Goal: Task Accomplishment & Management: Manage account settings

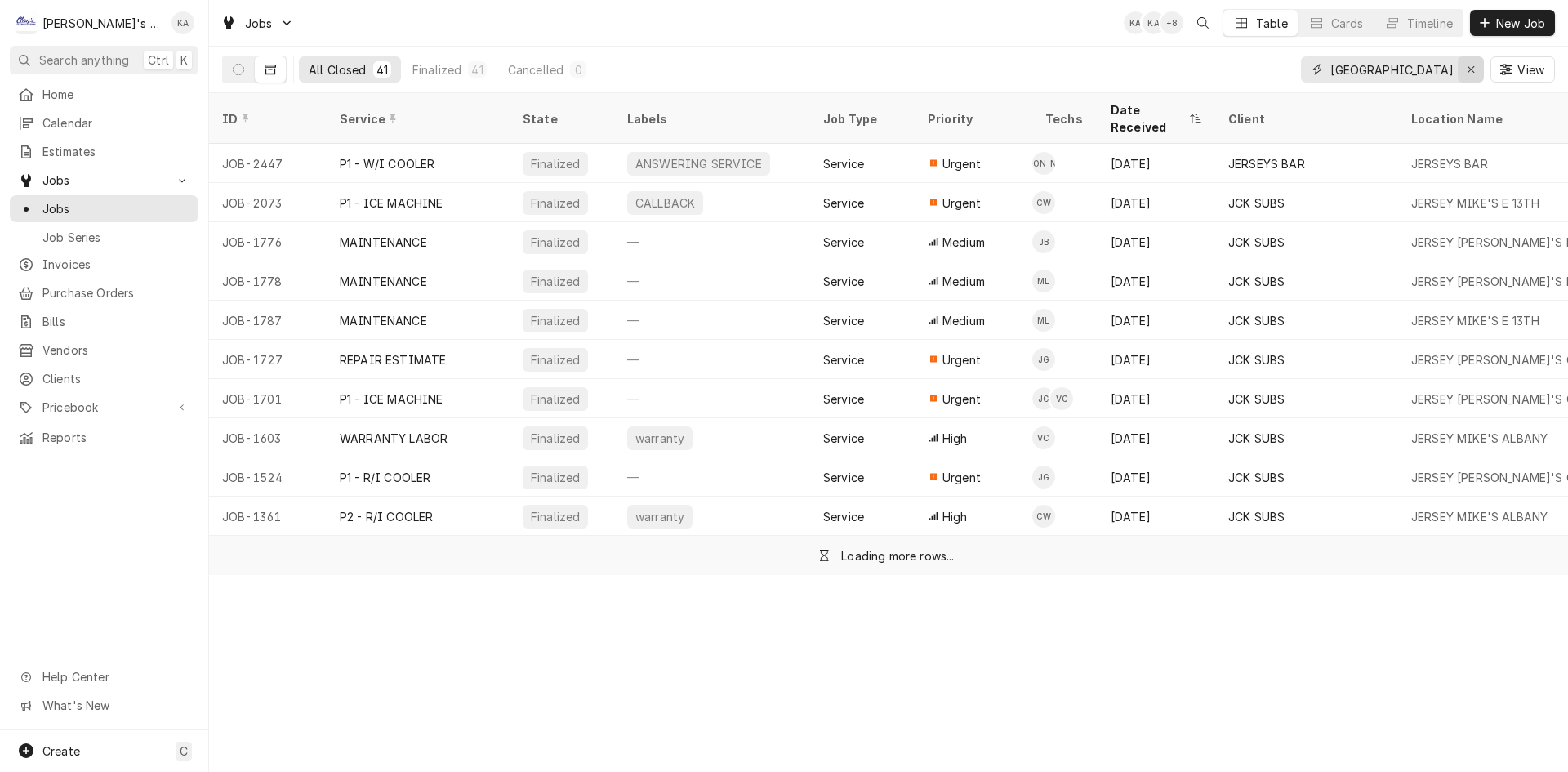
click at [1458, 66] on button "Erase input" at bounding box center [1470, 70] width 26 height 26
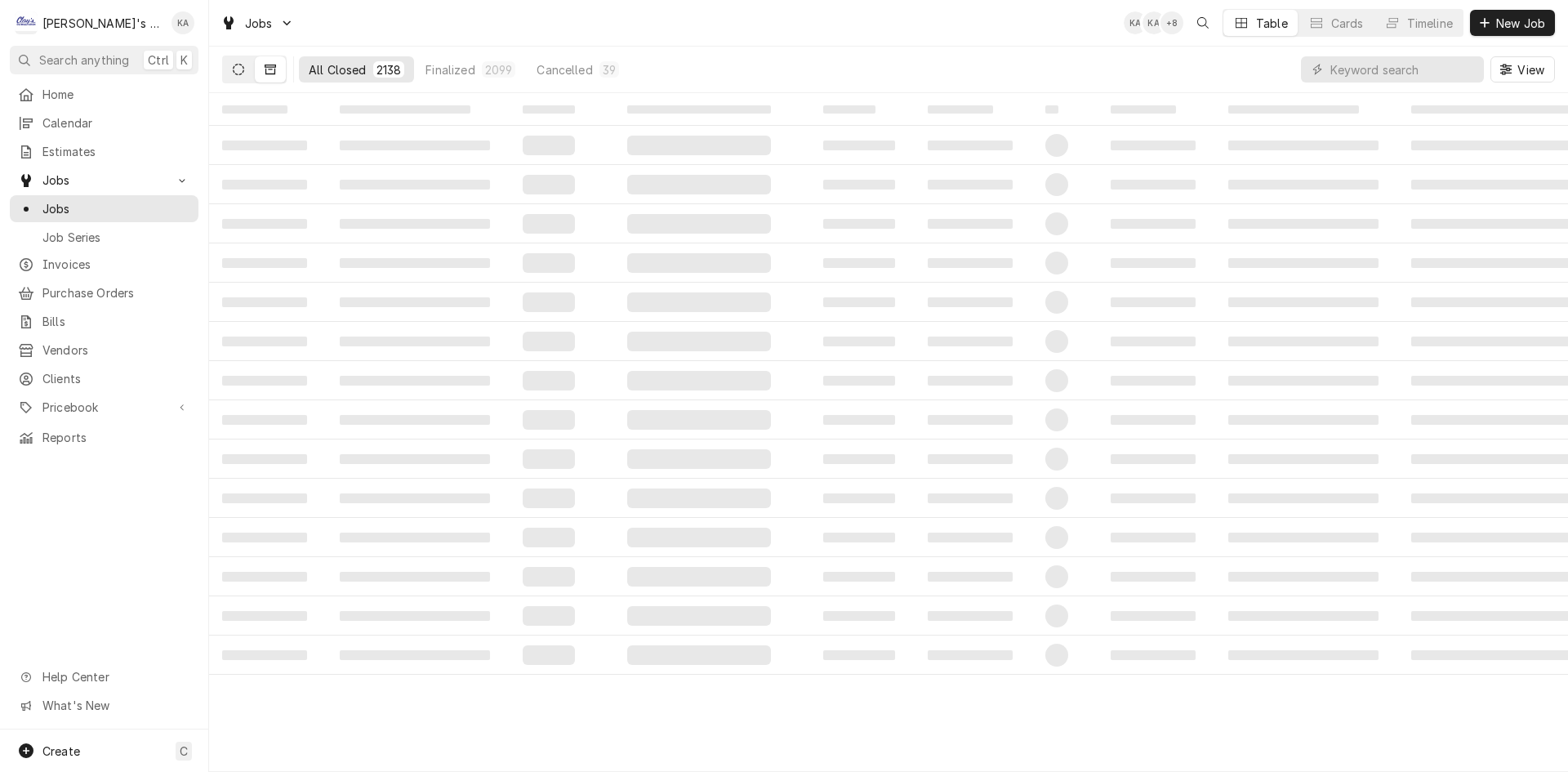
click at [239, 60] on button "Dynamic Content Wrapper" at bounding box center [238, 70] width 31 height 26
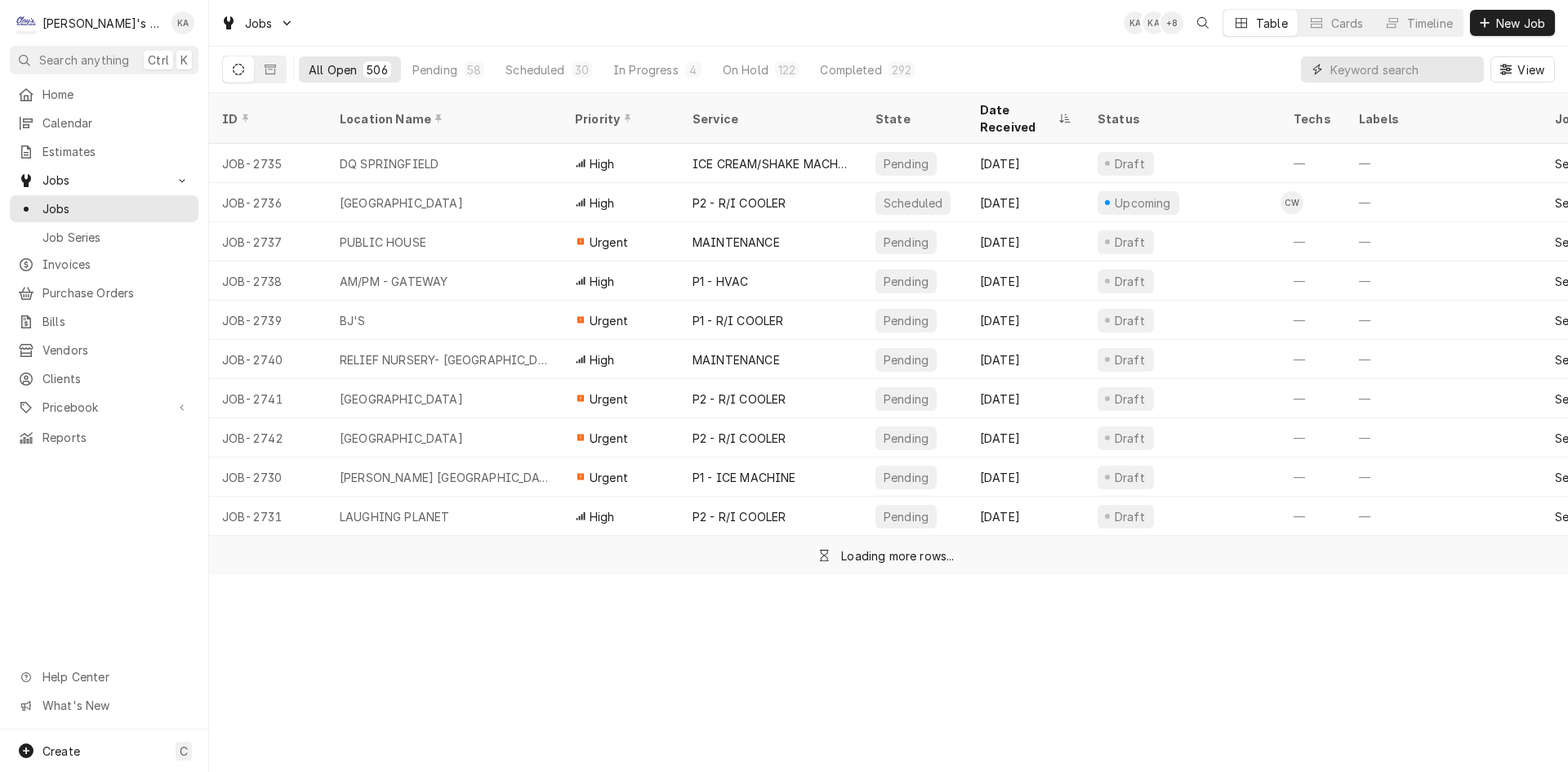
click at [1379, 64] on input "Dynamic Content Wrapper" at bounding box center [1403, 70] width 145 height 26
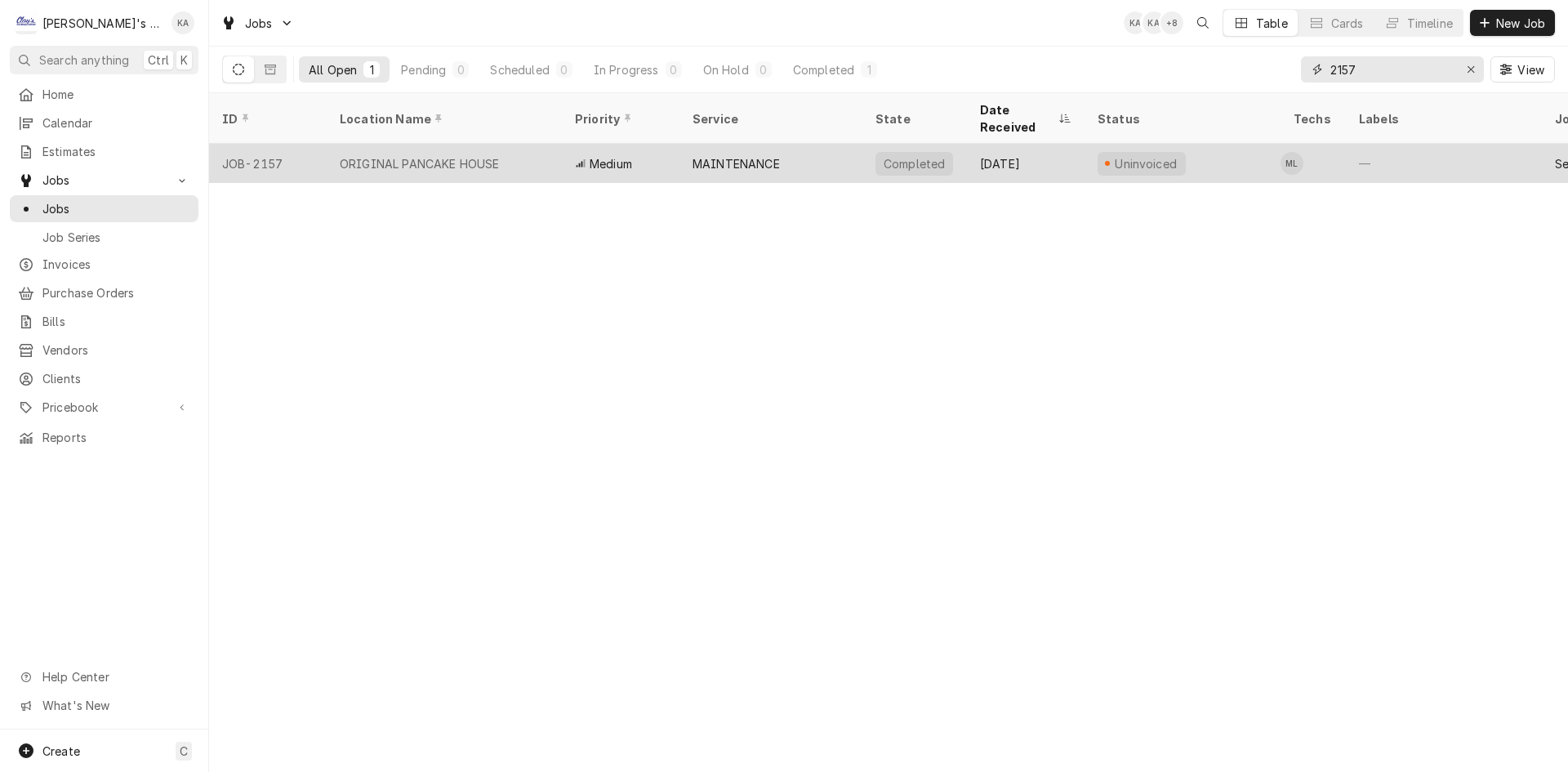
type input "2157"
click at [621, 152] on div "Medium" at bounding box center [621, 162] width 117 height 39
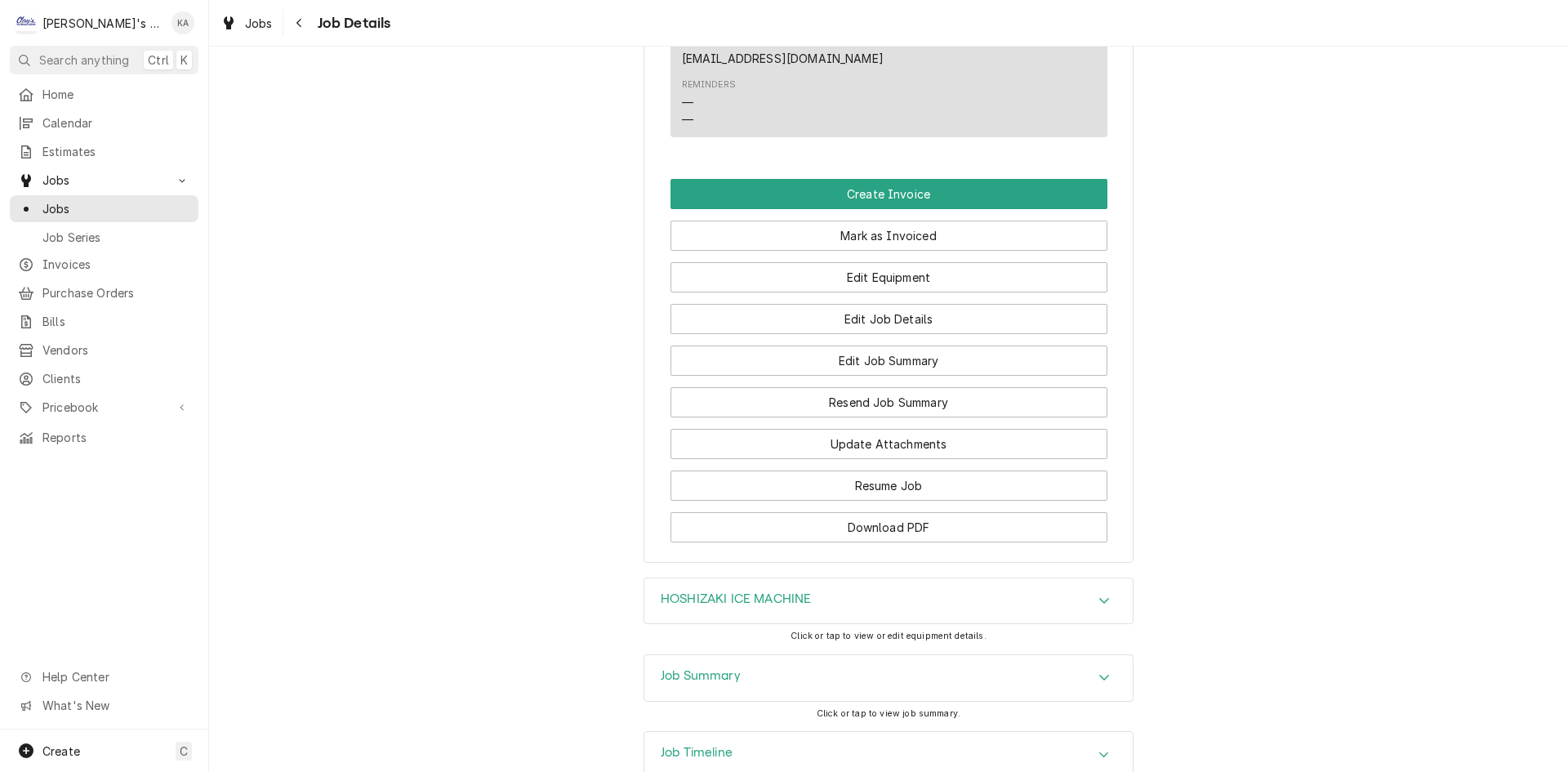
click at [715, 655] on div "Job Summary" at bounding box center [888, 677] width 489 height 46
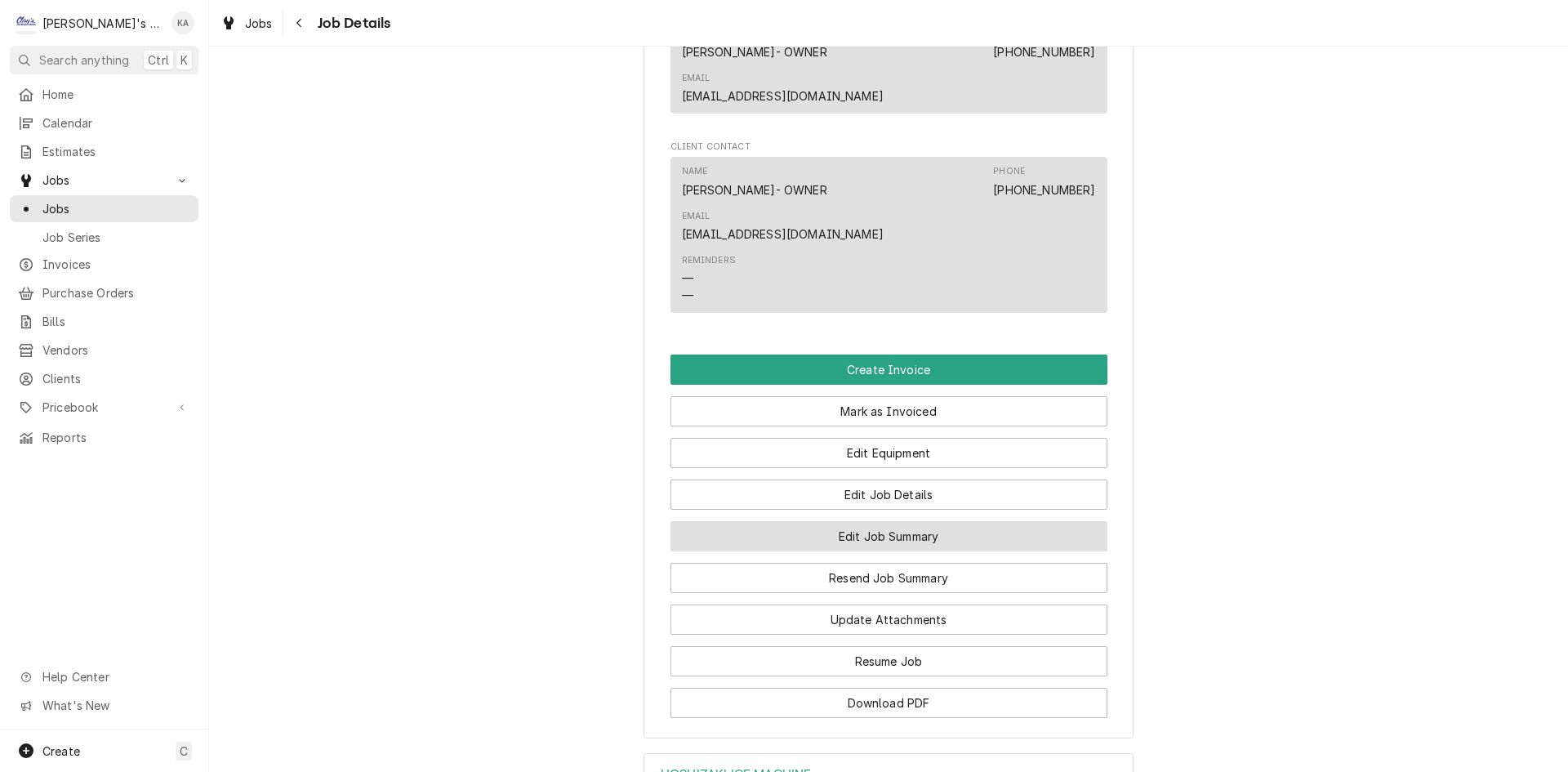
scroll to position [1273, 0]
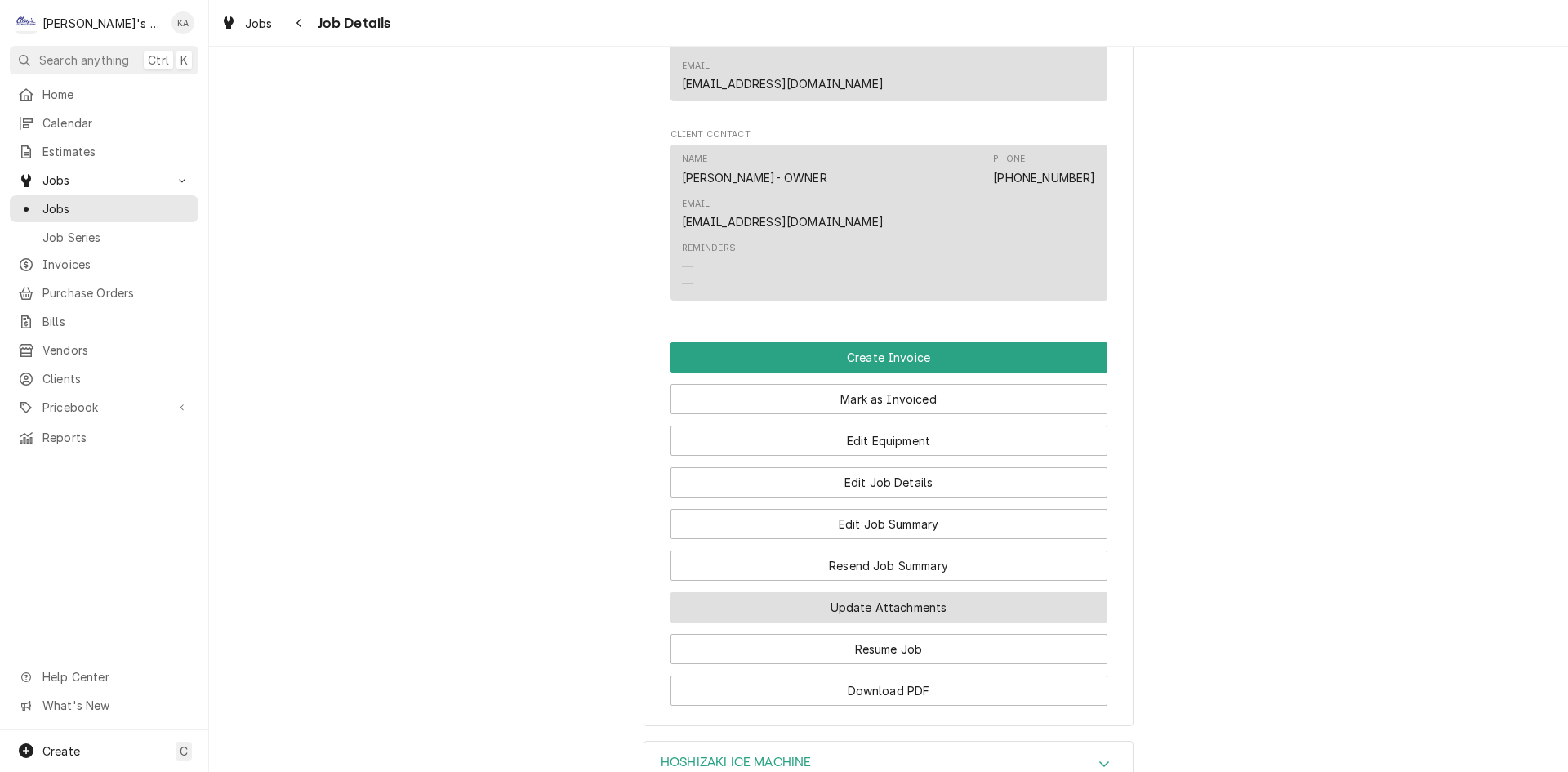
click at [1059, 592] on button "Update Attachments" at bounding box center [888, 607] width 437 height 30
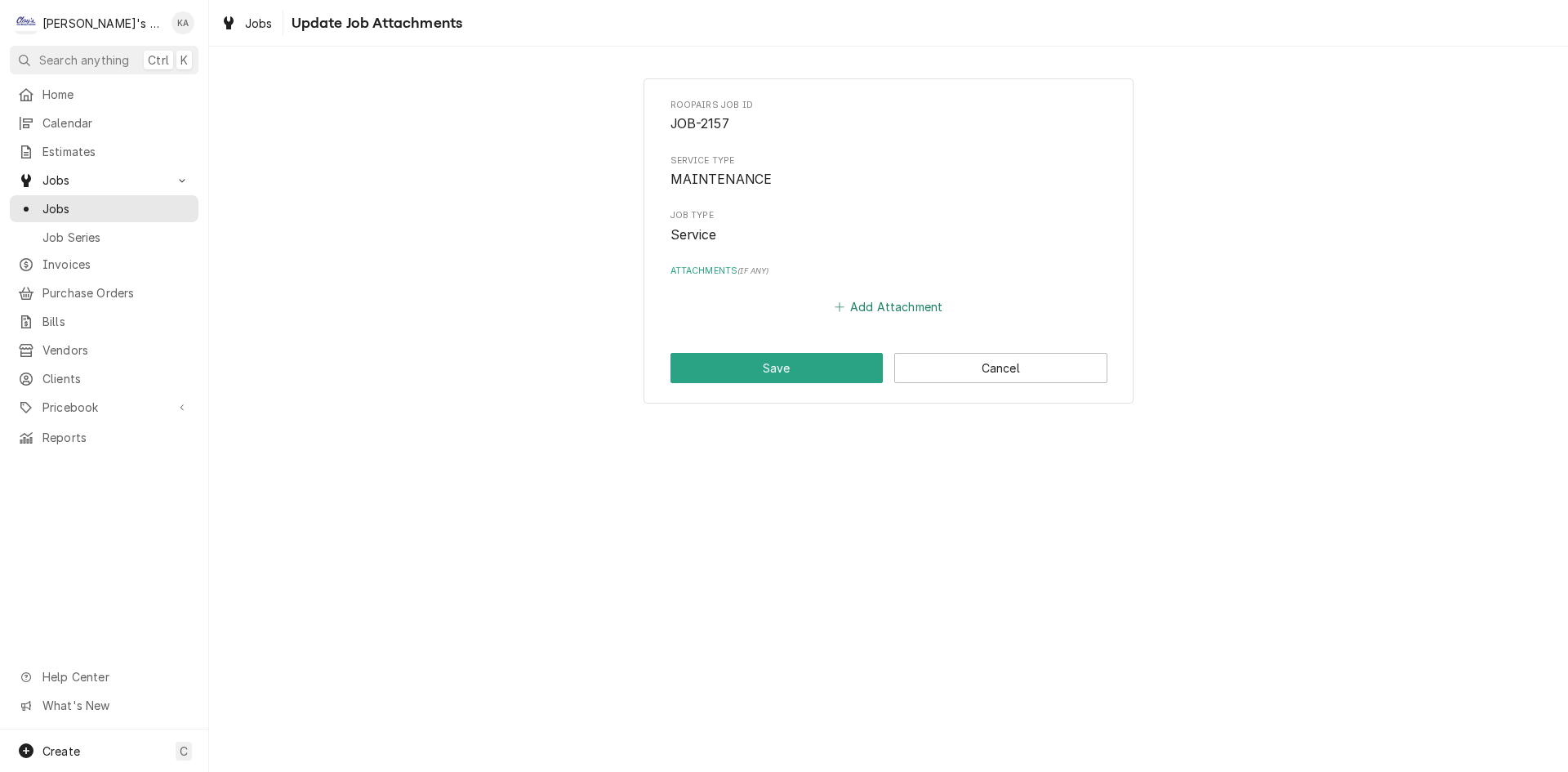
click at [910, 304] on button "Add Attachment" at bounding box center [888, 306] width 114 height 23
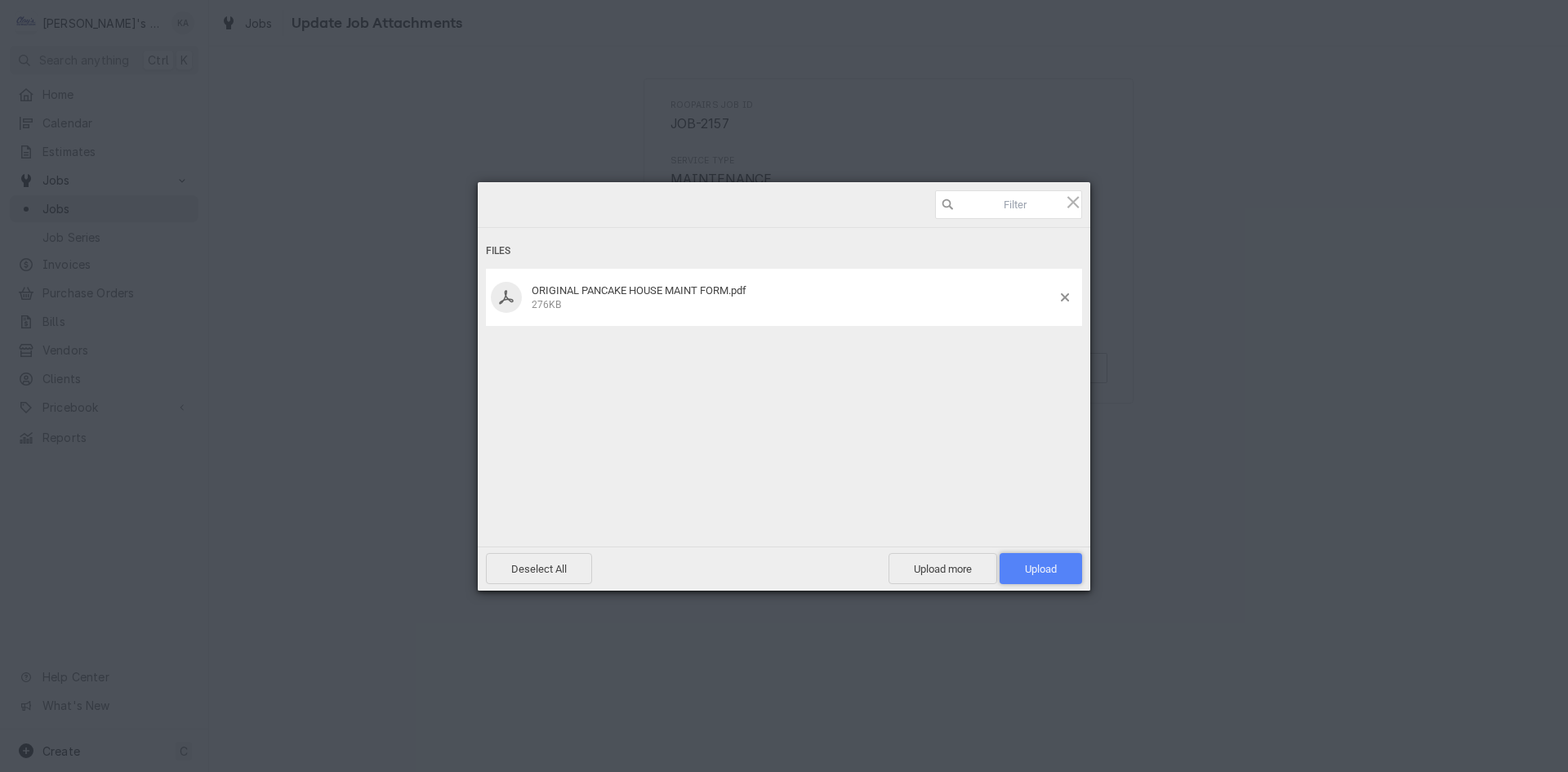
click at [1056, 581] on span "Upload 1" at bounding box center [1041, 568] width 83 height 31
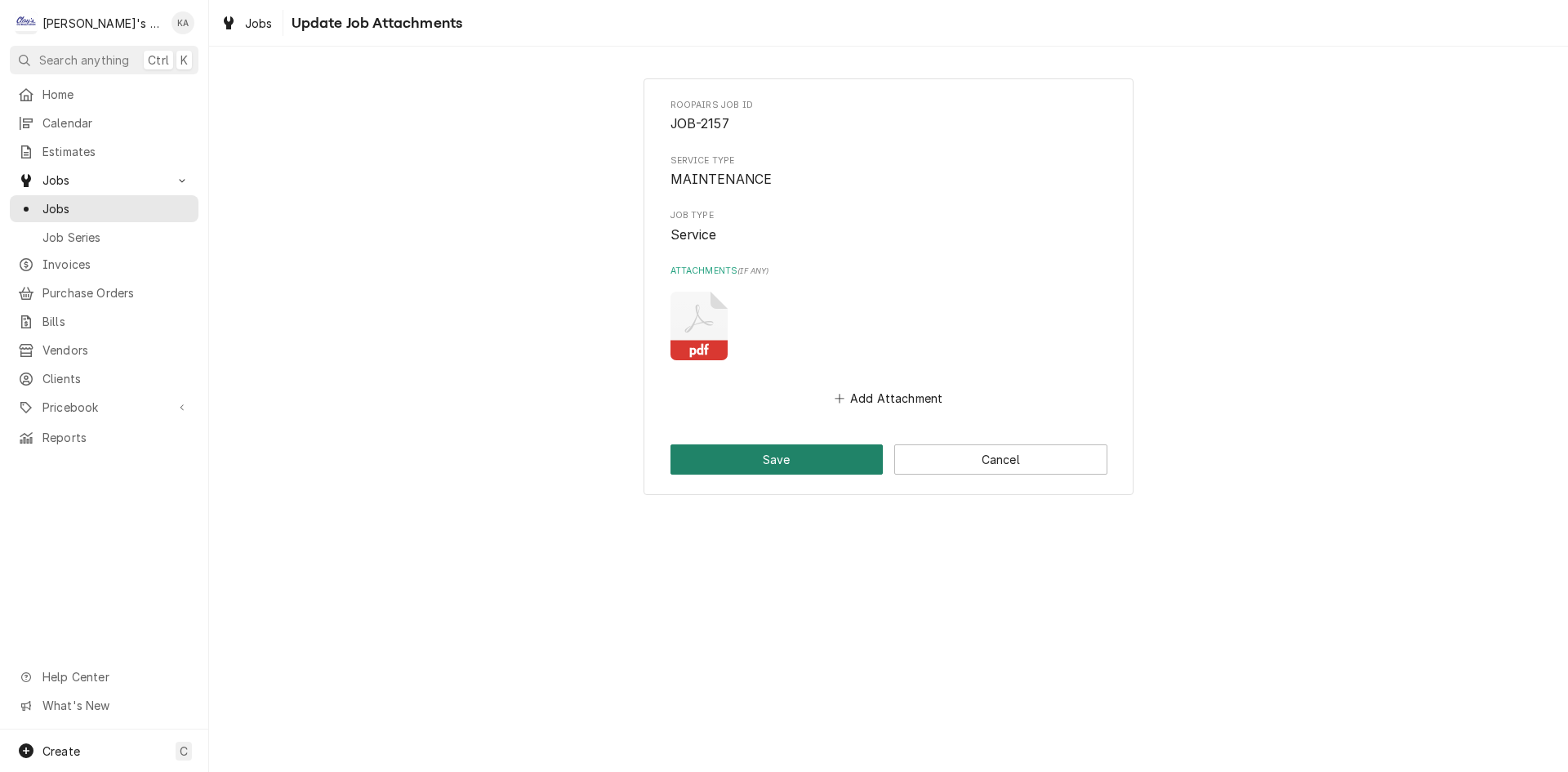
click at [841, 463] on button "Save" at bounding box center [777, 460] width 213 height 30
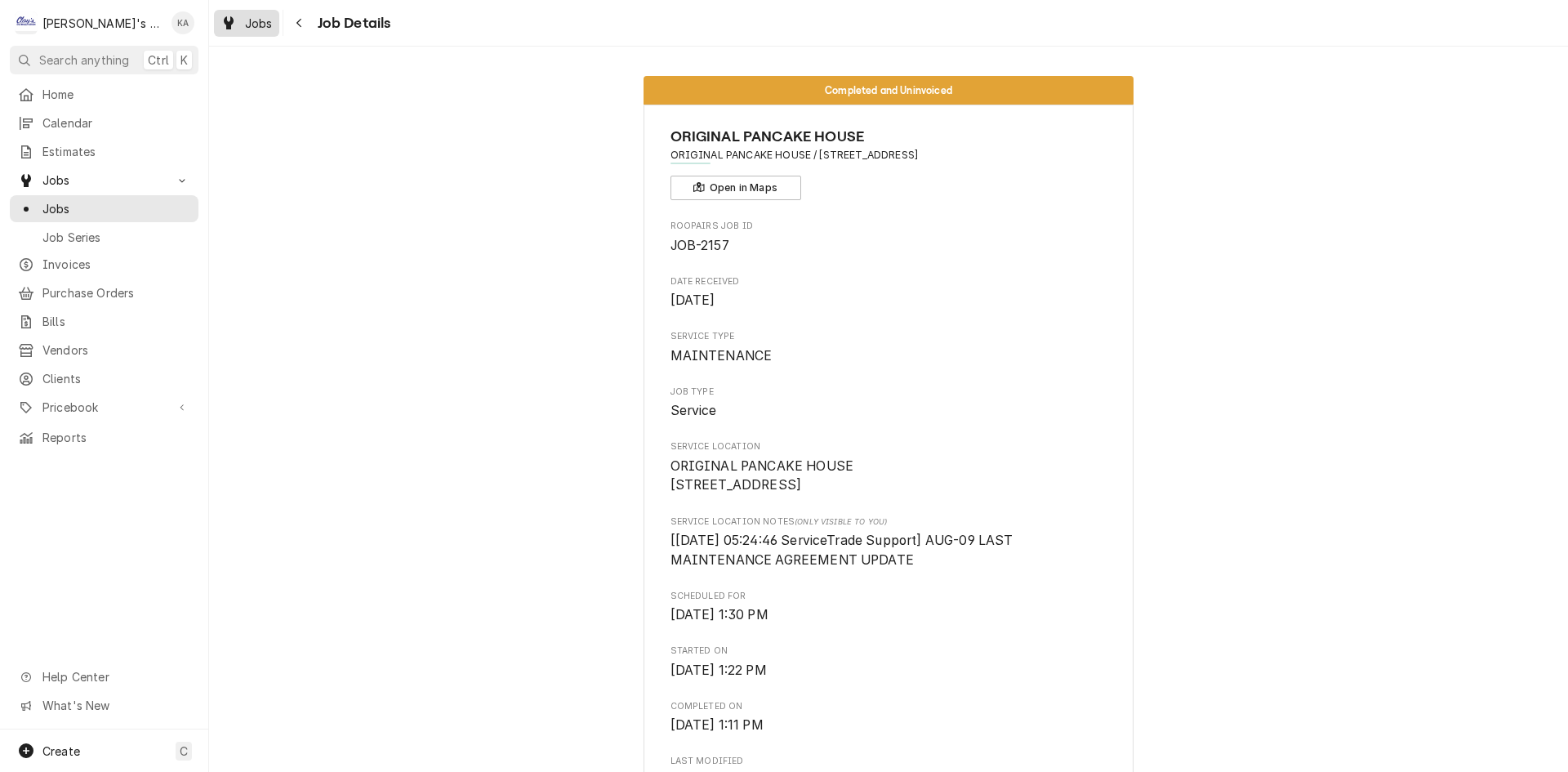
click at [240, 30] on div "Jobs" at bounding box center [246, 23] width 59 height 21
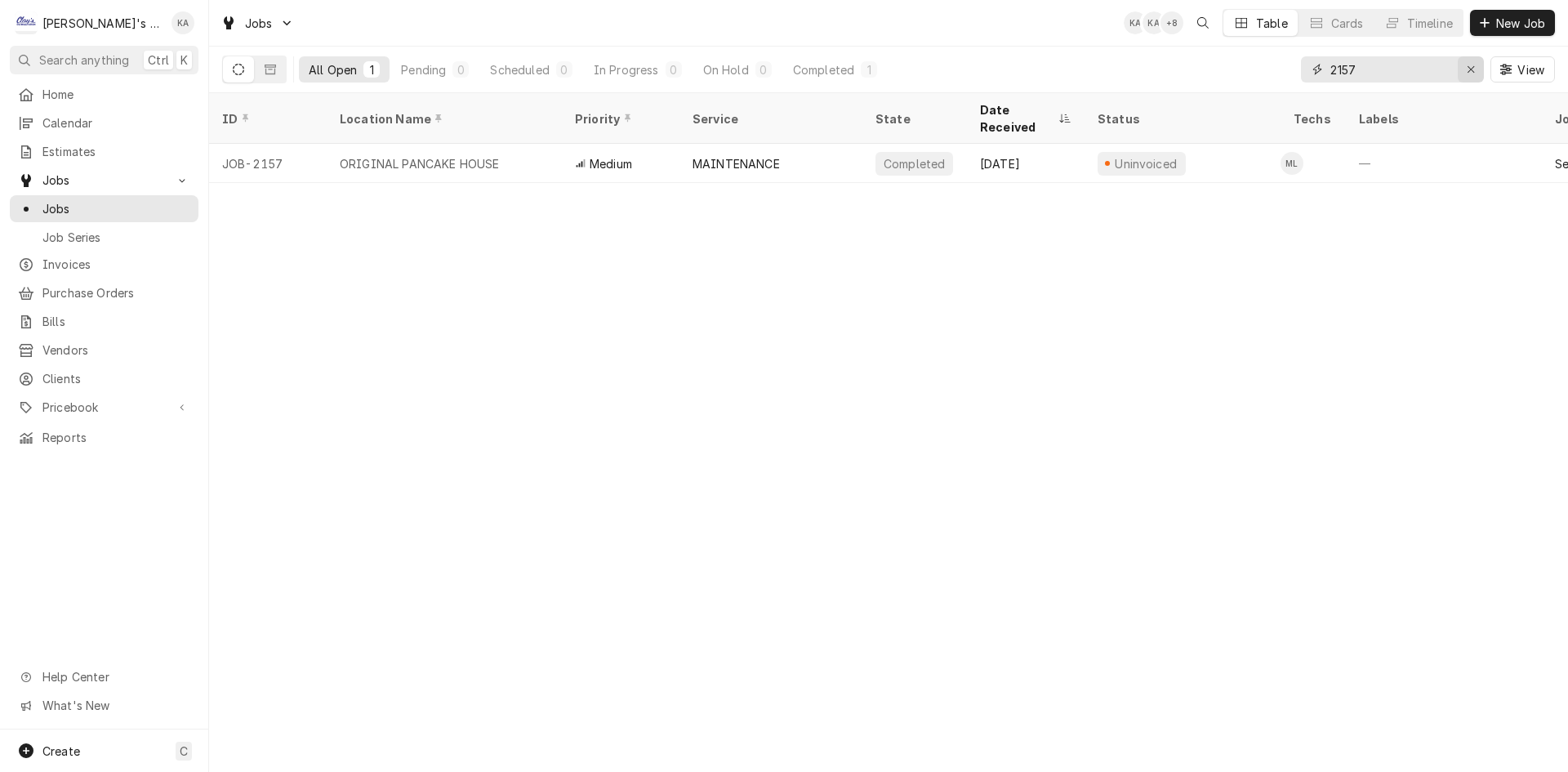
click at [1458, 80] on button "Erase input" at bounding box center [1470, 70] width 26 height 26
type input "LITTL"
click at [1464, 71] on div "Erase input" at bounding box center [1470, 70] width 16 height 16
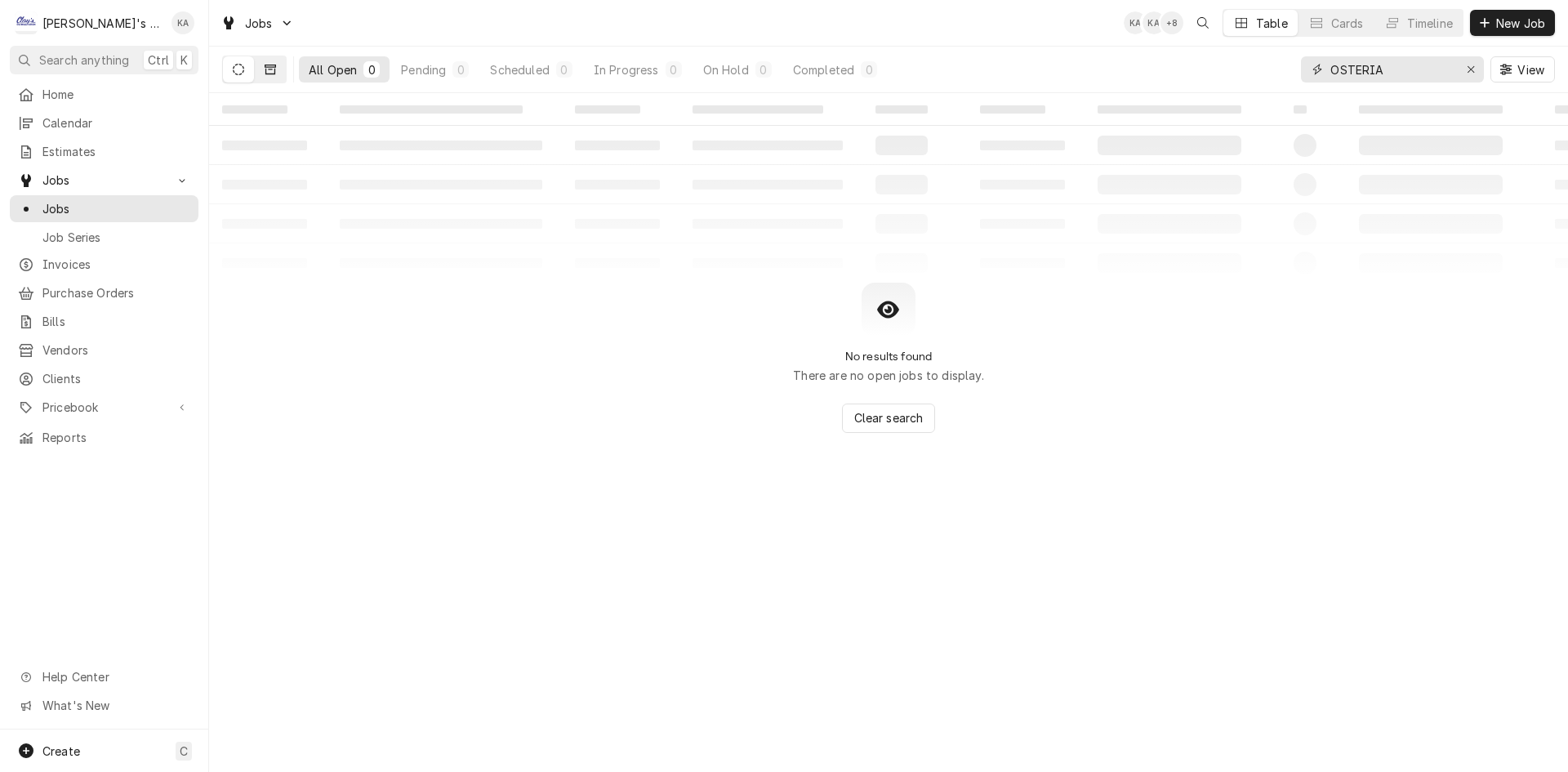
type input "OSTERIA"
click at [281, 71] on button "Dynamic Content Wrapper" at bounding box center [270, 70] width 31 height 26
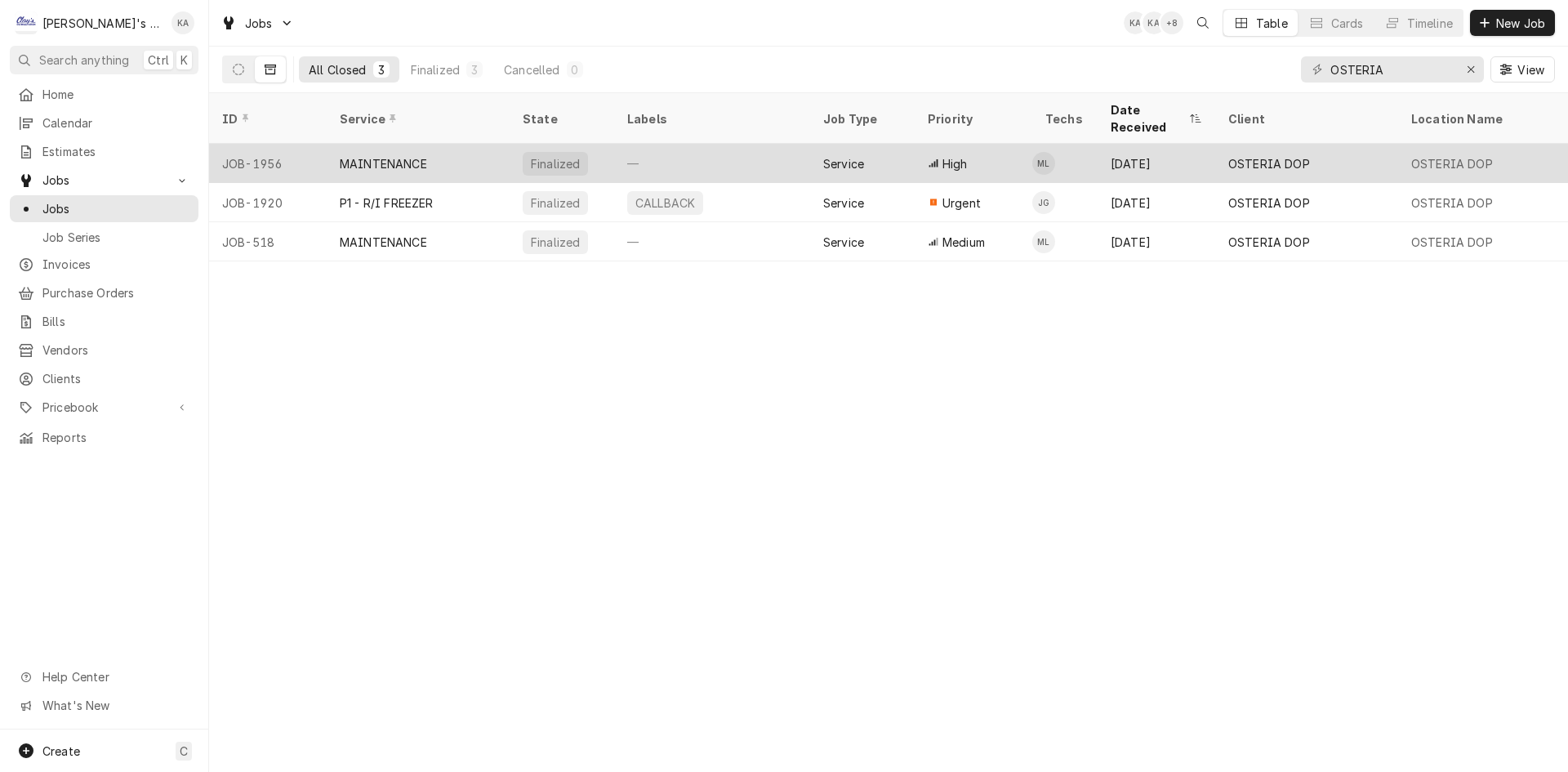
click at [717, 145] on div "—" at bounding box center [711, 162] width 196 height 39
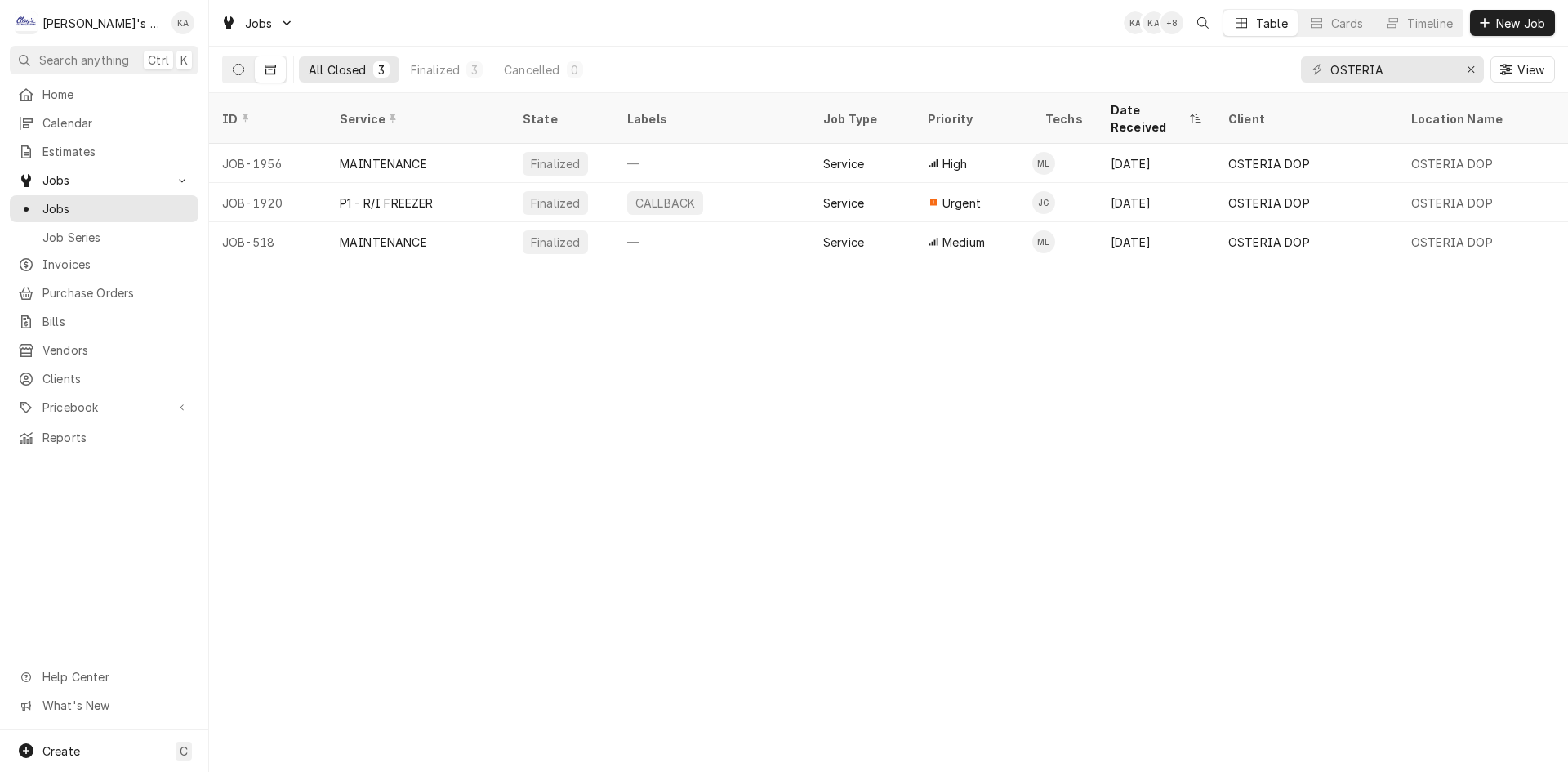
click at [237, 71] on icon "Dynamic Content Wrapper" at bounding box center [238, 69] width 11 height 11
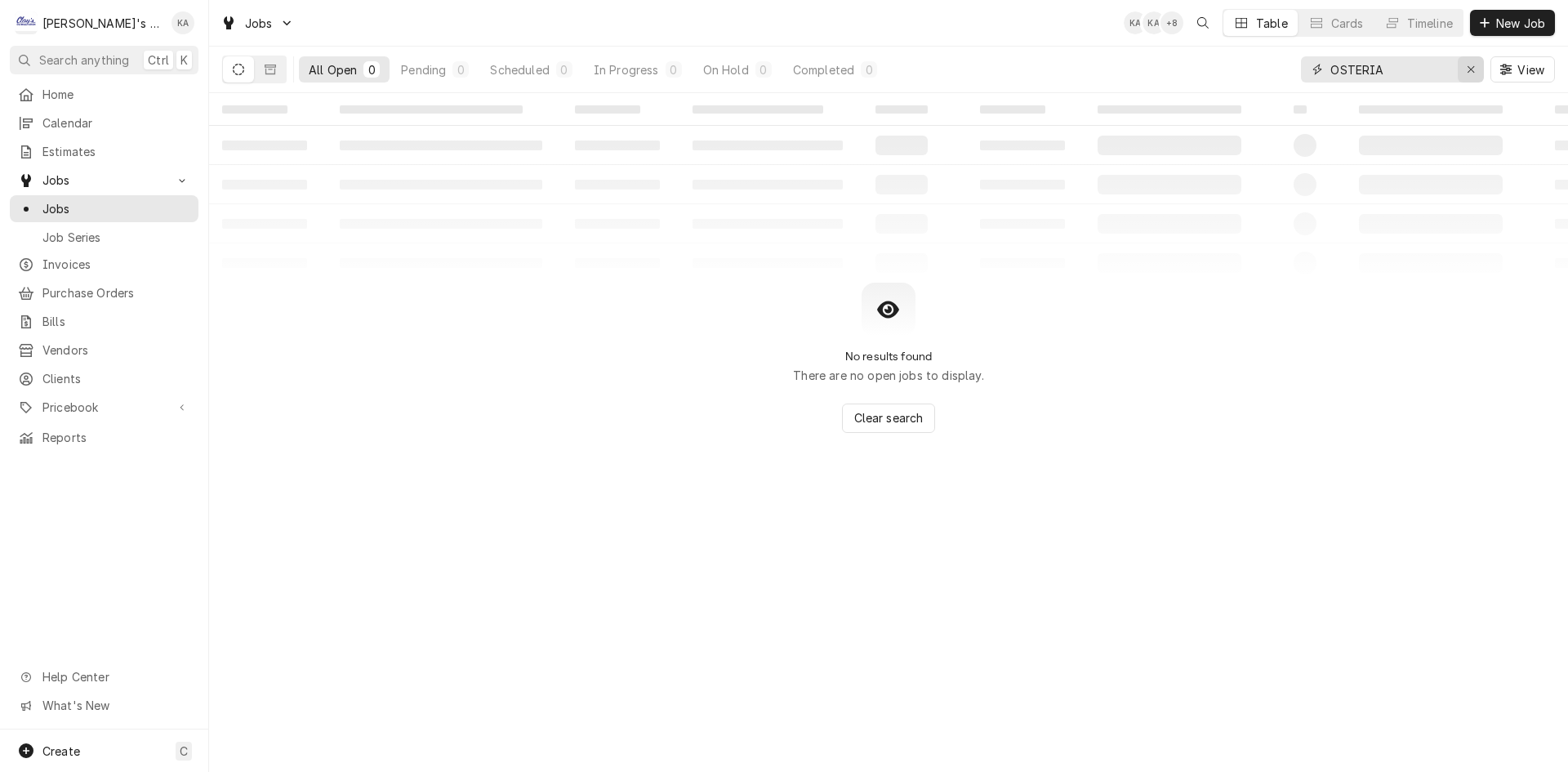
click at [1461, 77] on button "Erase input" at bounding box center [1470, 70] width 26 height 26
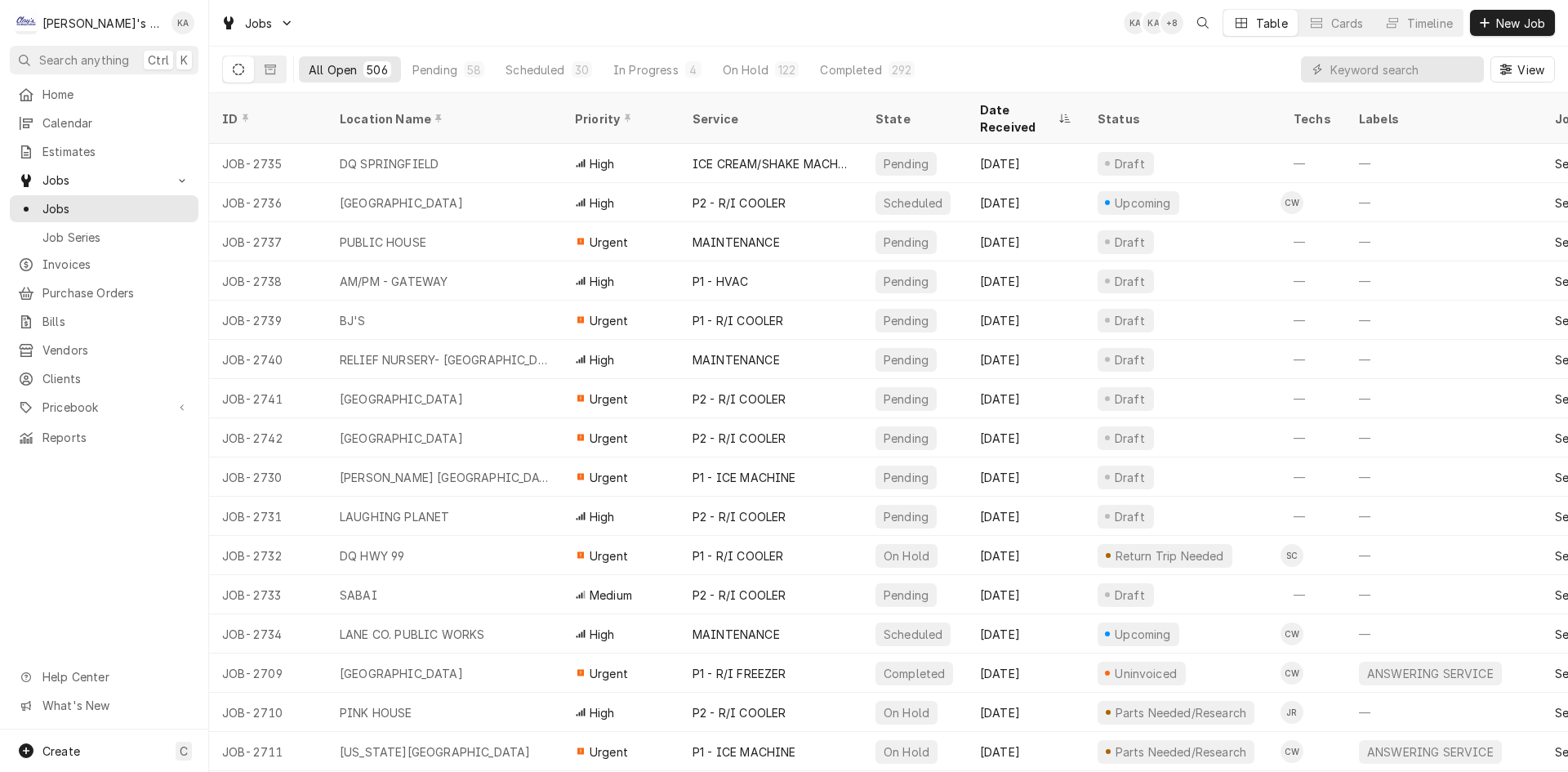
click at [1245, 75] on div "All Open 506 Pending 58 Scheduled 30 In Progress 4 On Hold 122 Completed 292 Vi…" at bounding box center [888, 70] width 1333 height 46
click at [540, 80] on button "Scheduled 30" at bounding box center [548, 70] width 106 height 26
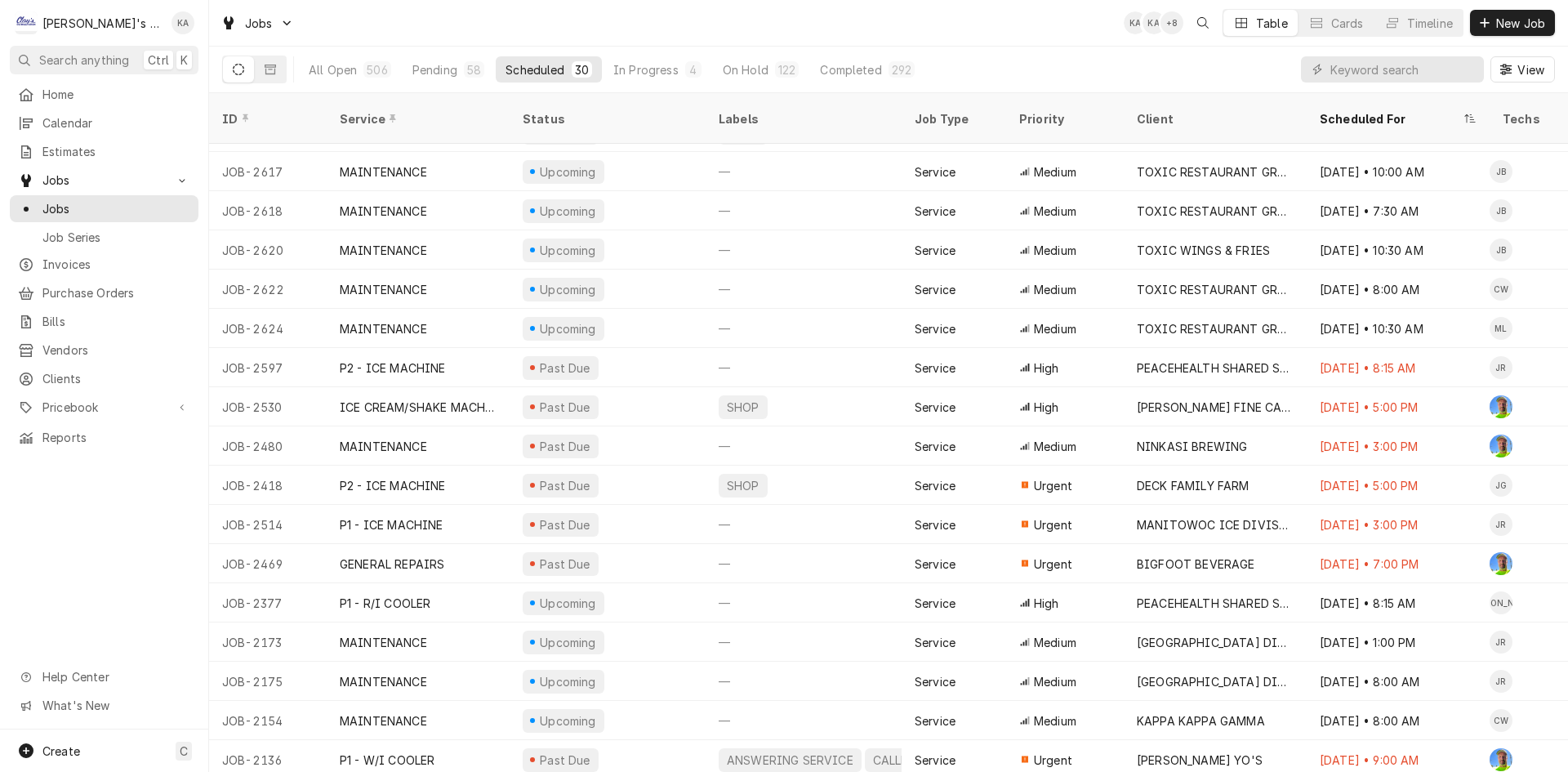
scroll to position [540, 0]
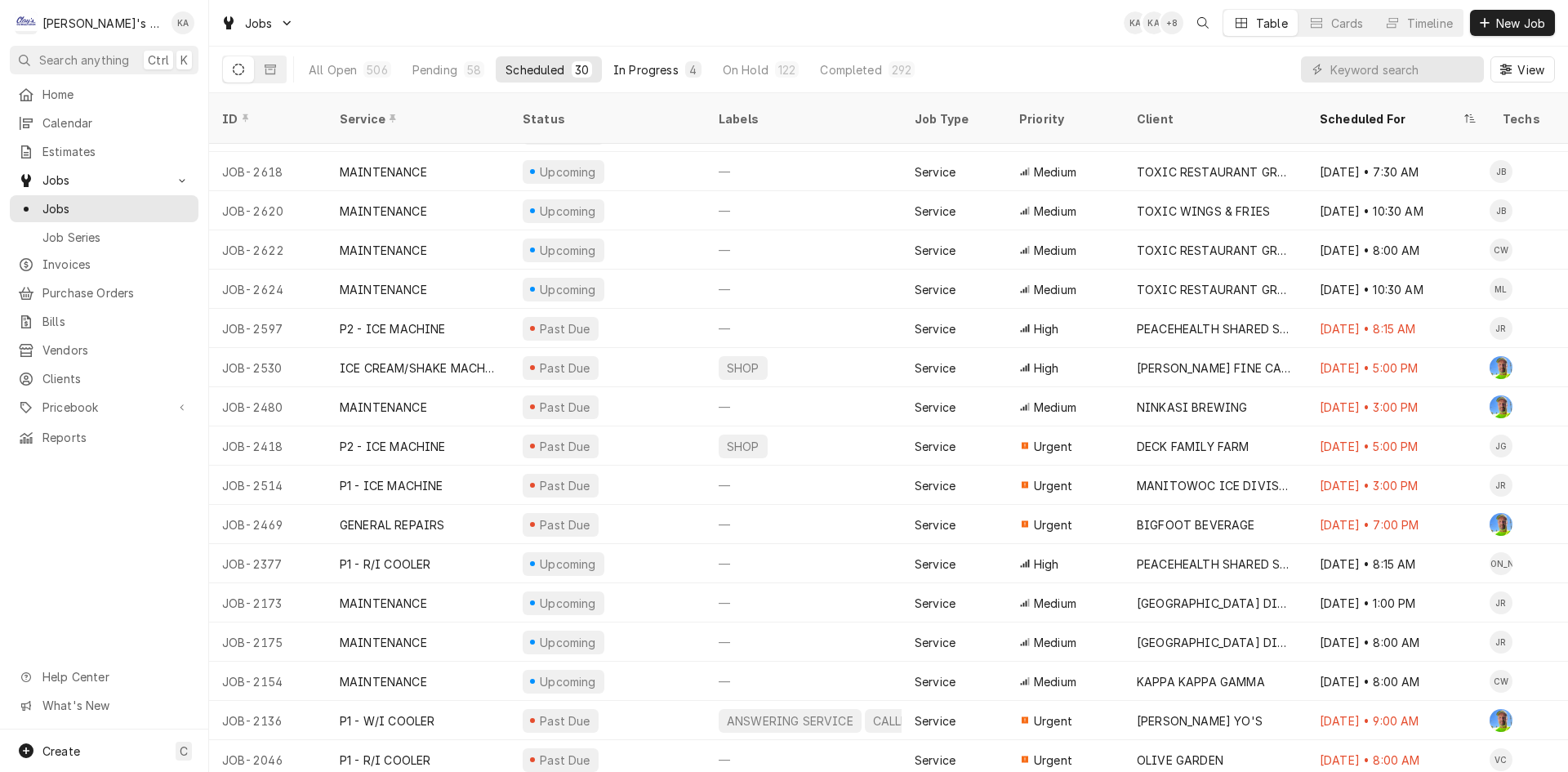
click at [686, 71] on div "4" at bounding box center [693, 70] width 16 height 16
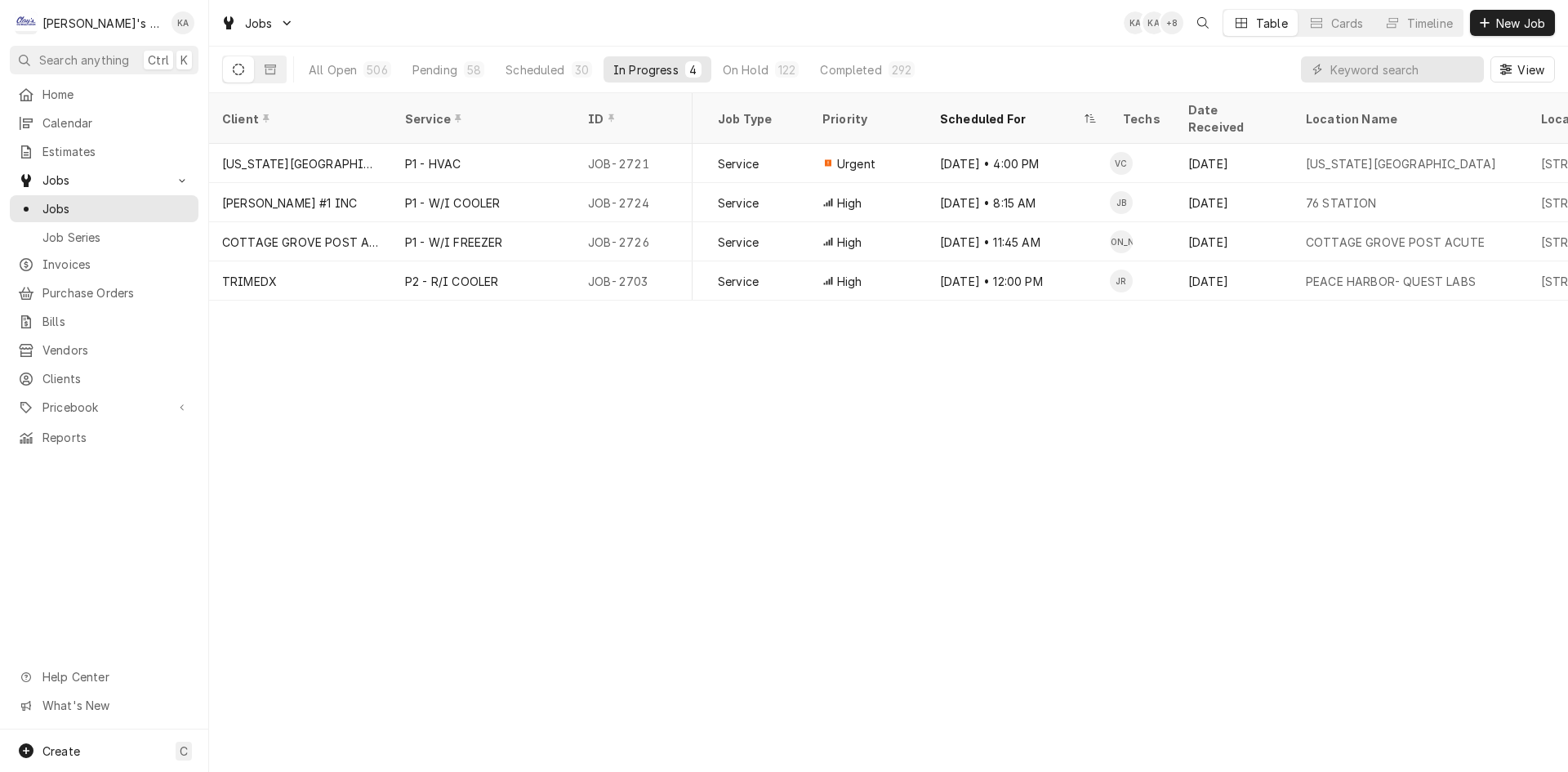
scroll to position [0, 294]
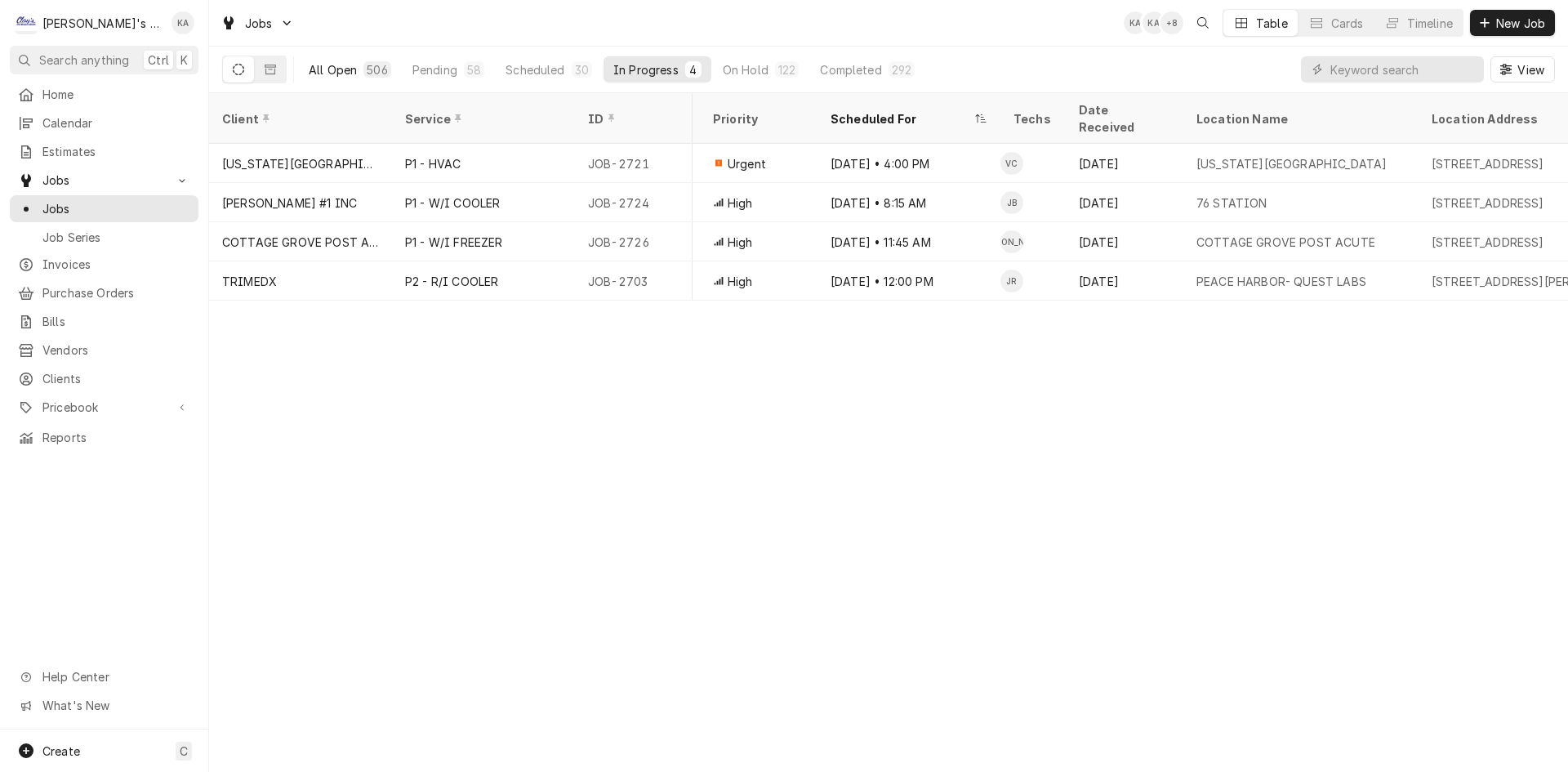
click at [347, 69] on div "All Open" at bounding box center [332, 70] width 48 height 17
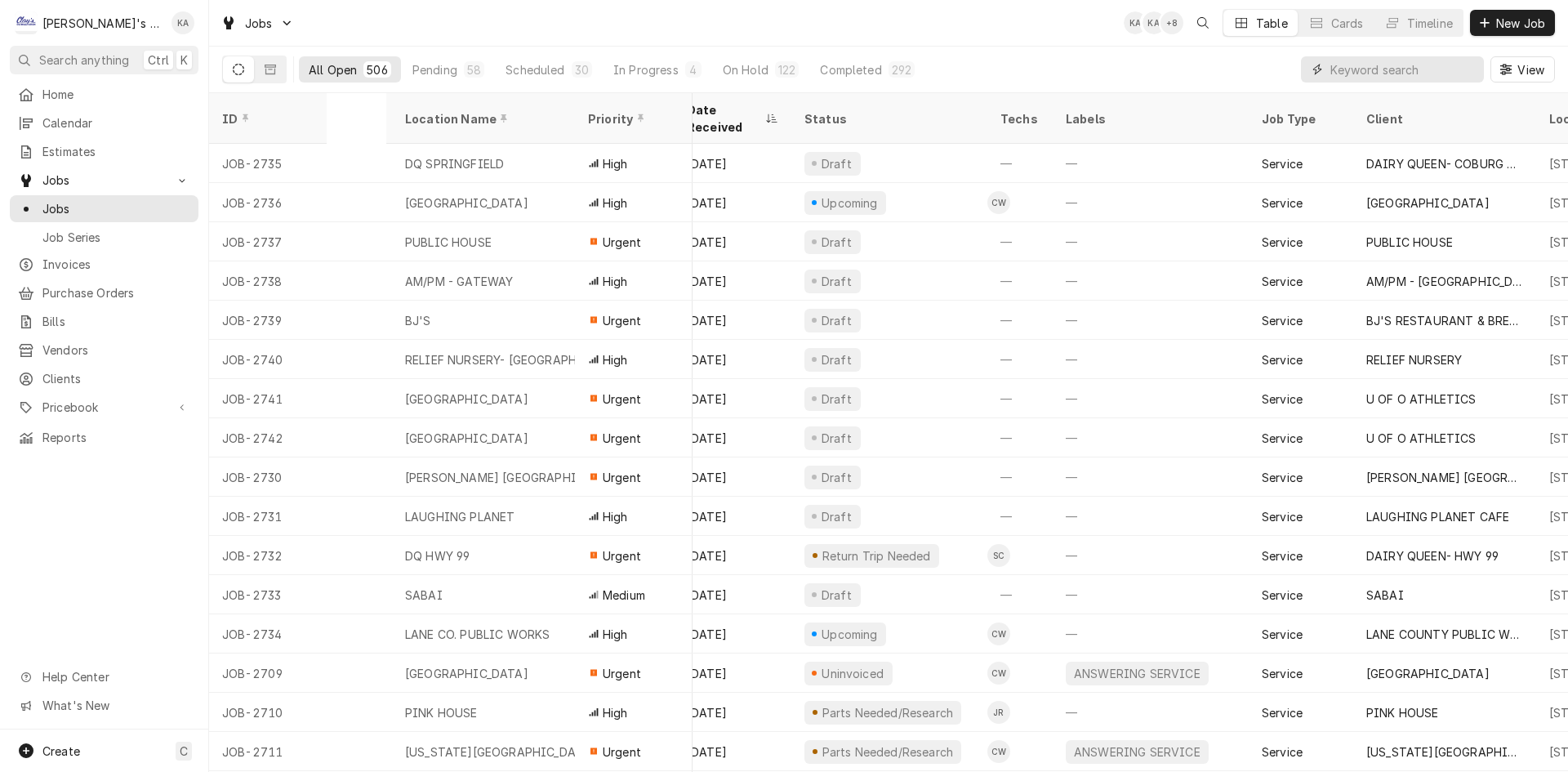
click at [1441, 71] on input "Dynamic Content Wrapper" at bounding box center [1403, 70] width 145 height 26
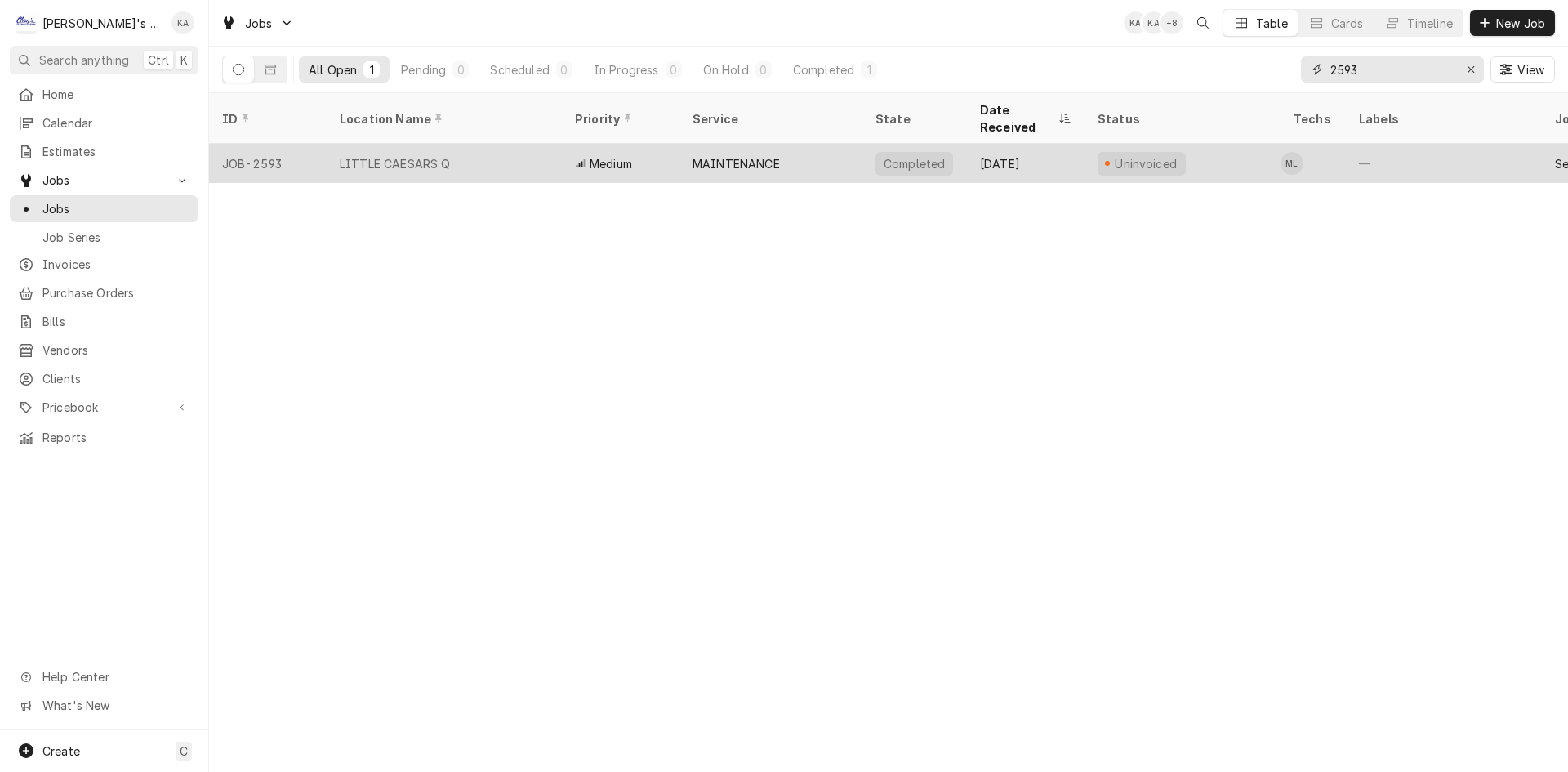
type input "2593"
click at [581, 159] on div "Medium" at bounding box center [621, 162] width 117 height 39
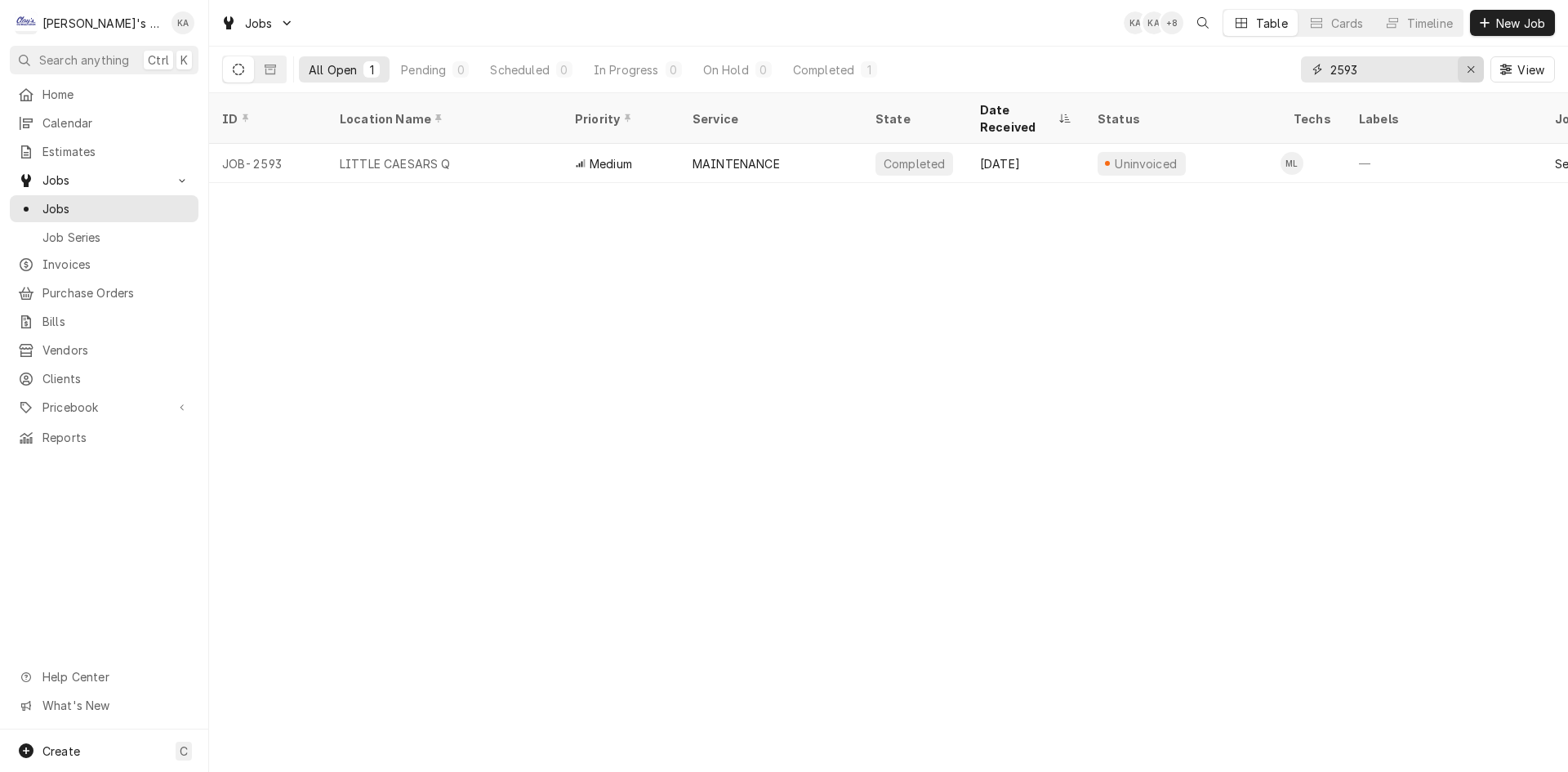
click at [1467, 80] on button "Erase input" at bounding box center [1470, 70] width 26 height 26
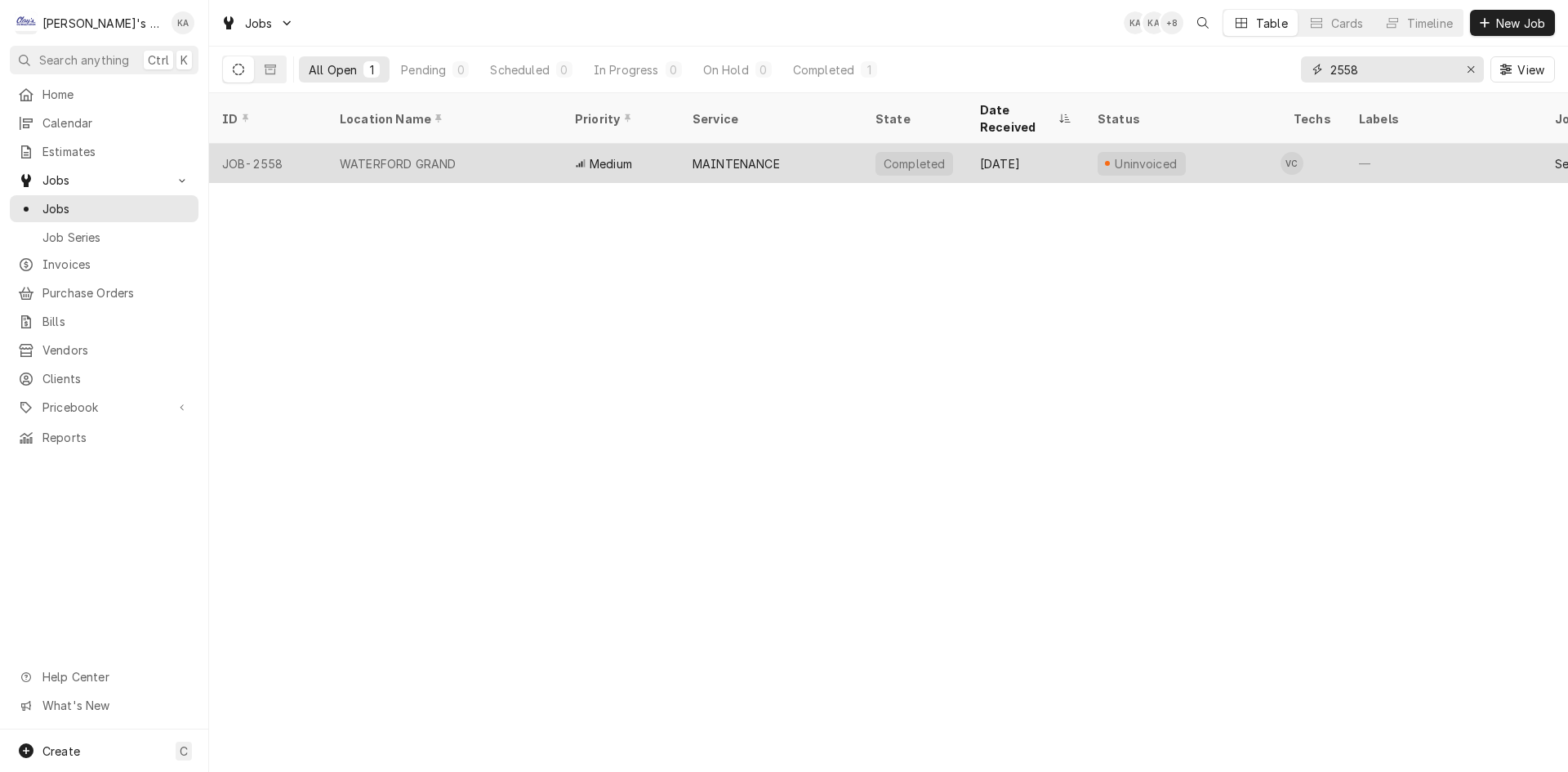
type input "2558"
click at [782, 143] on div "MAINTENANCE" at bounding box center [771, 162] width 183 height 39
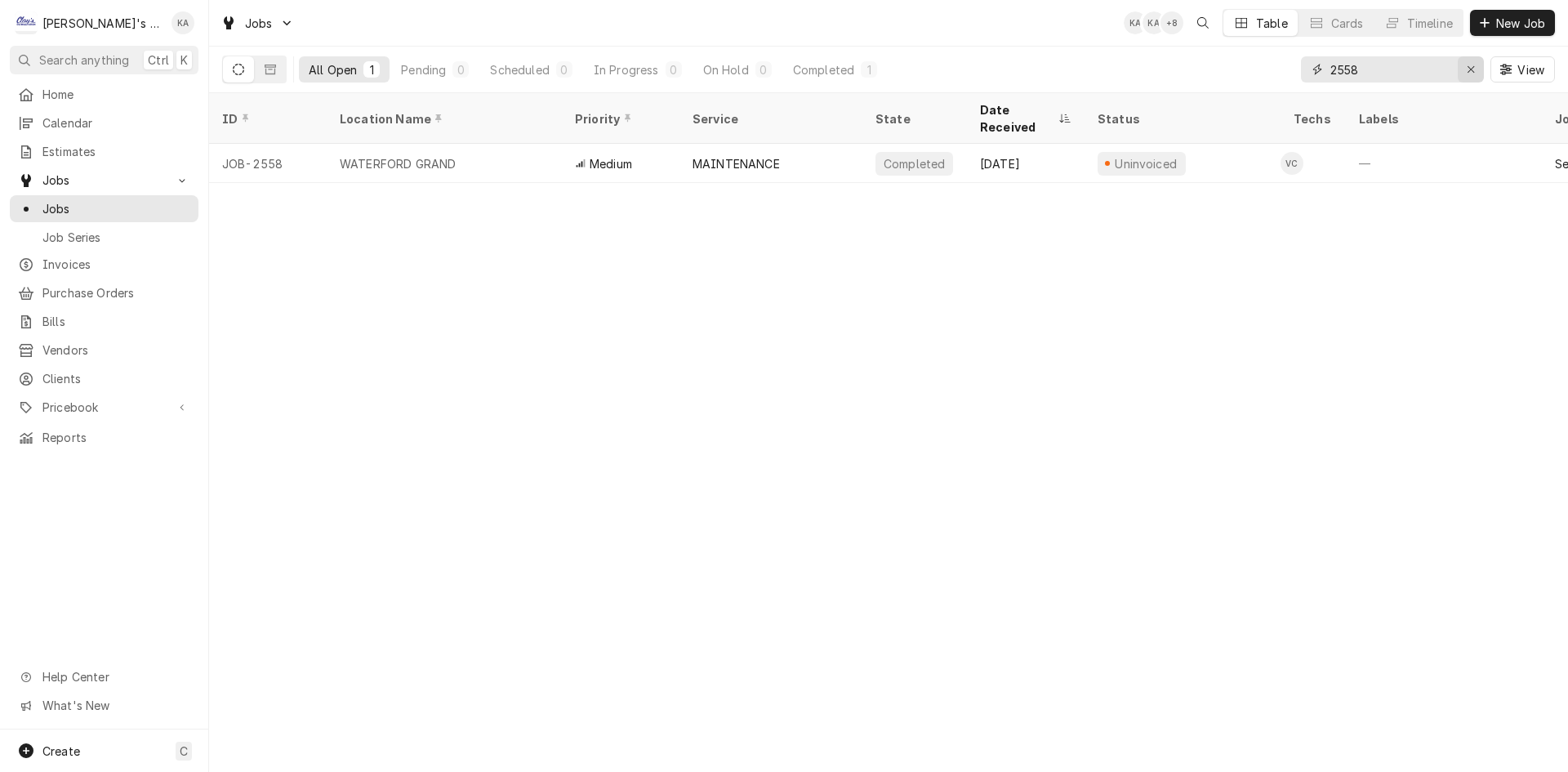
click at [1474, 78] on button "Erase input" at bounding box center [1470, 70] width 26 height 26
type input "CINN"
click at [1477, 78] on button "Erase input" at bounding box center [1470, 70] width 26 height 26
type input "S"
type input "LANE COUNTY PUB"
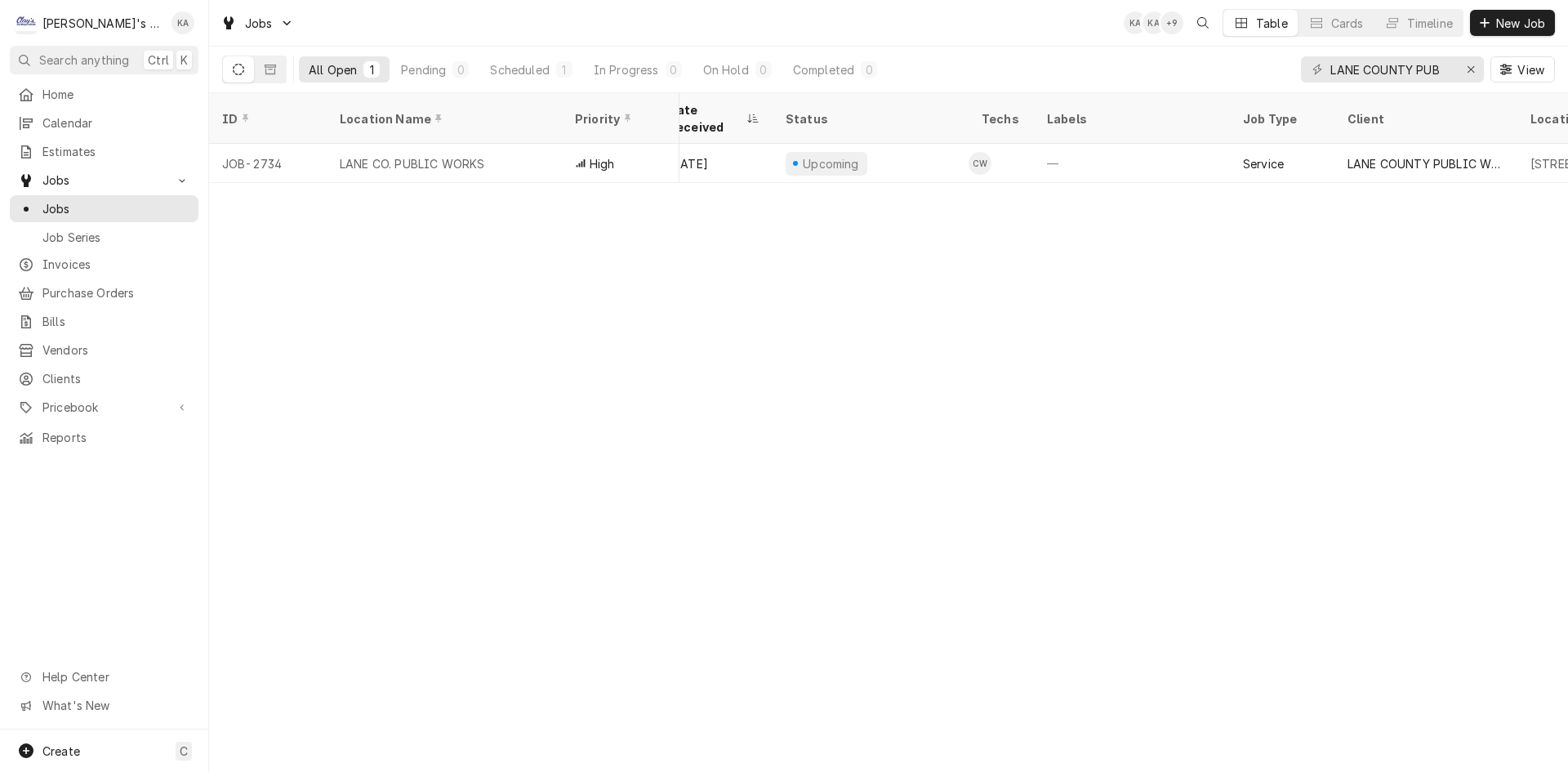
scroll to position [0, 305]
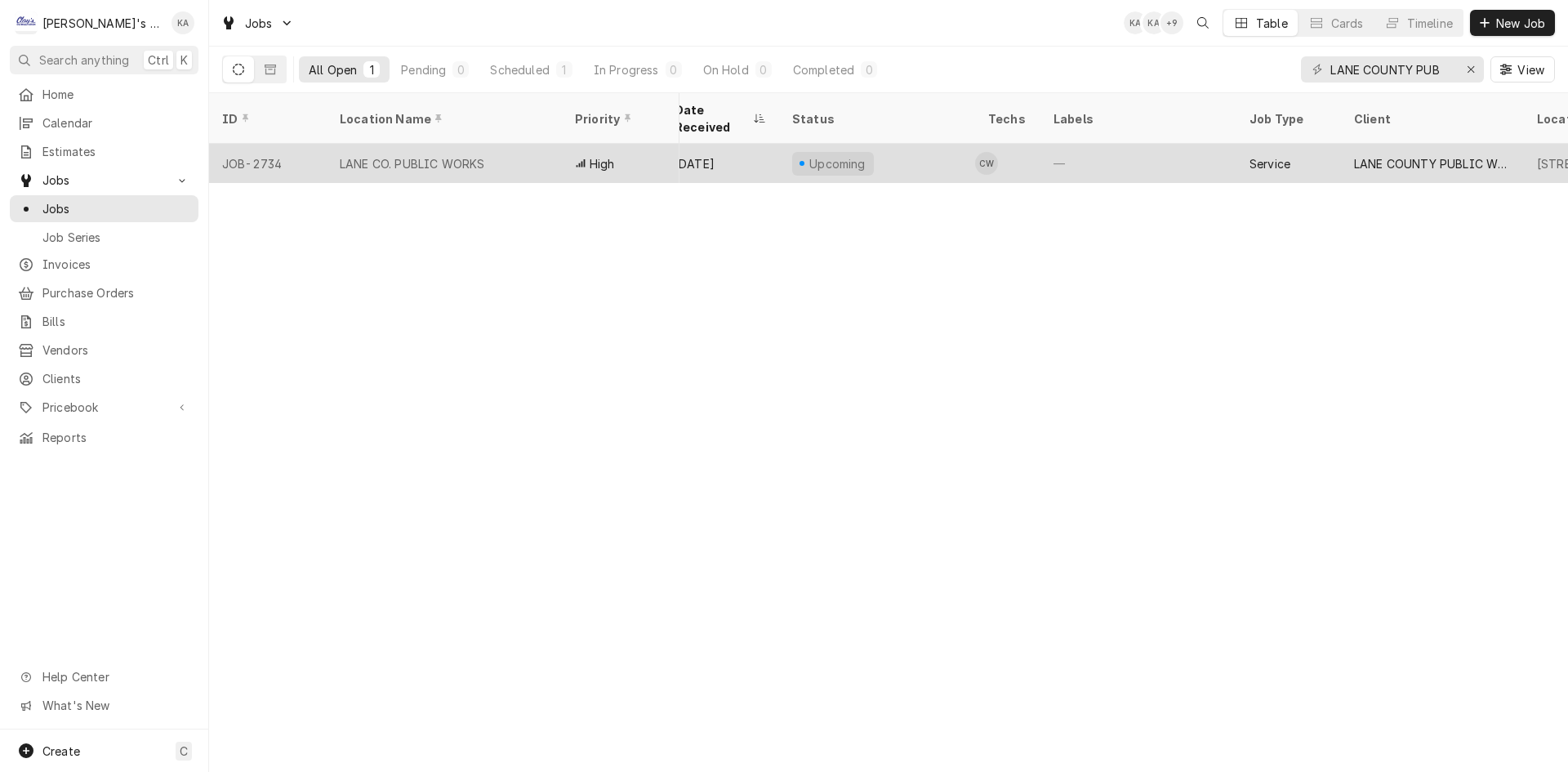
click at [480, 155] on div "LANE CO. PUBLIC WORKS" at bounding box center [411, 163] width 144 height 17
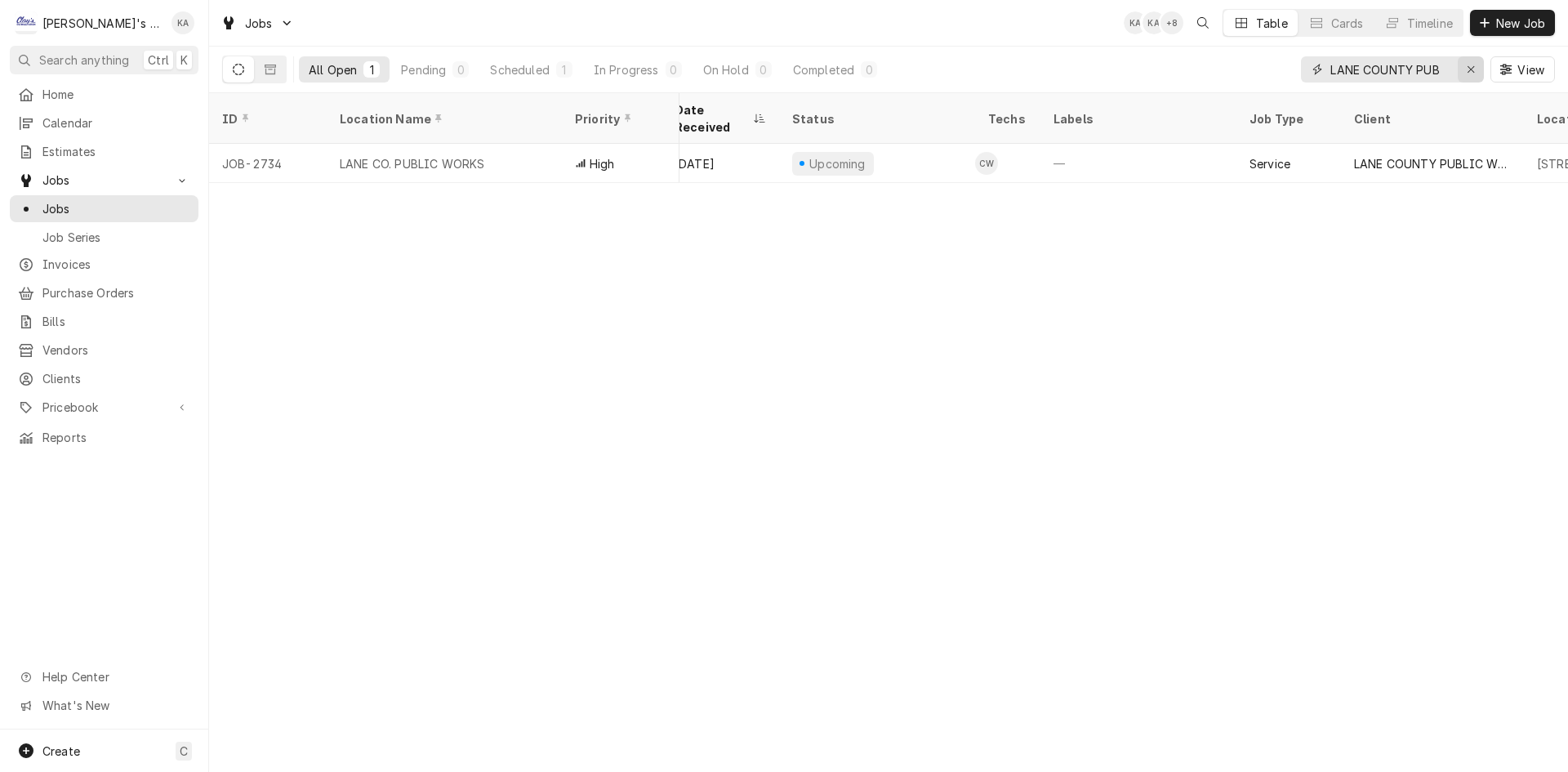
click at [1482, 66] on button "Erase input" at bounding box center [1470, 70] width 26 height 26
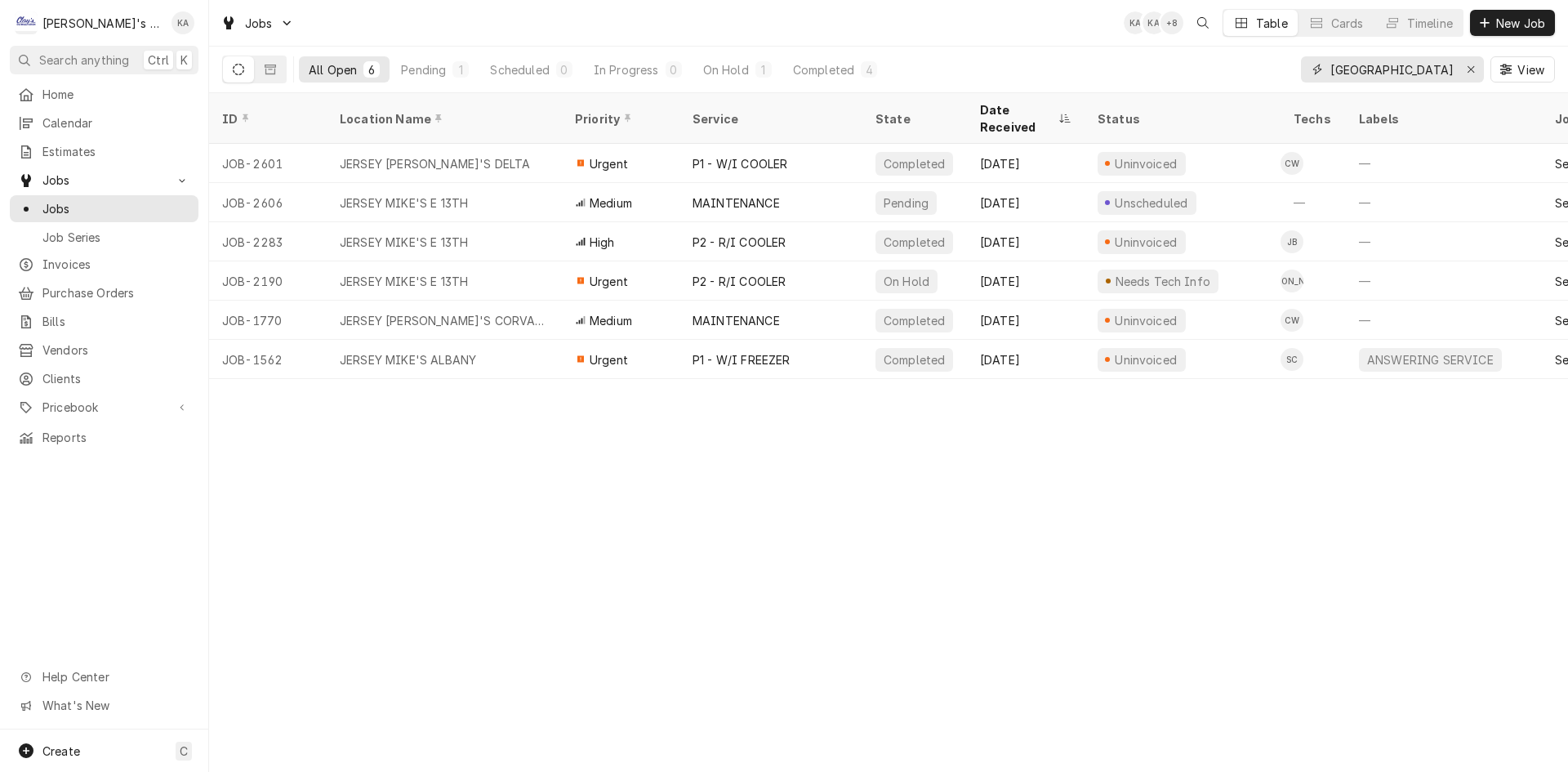
type input "JERSEY"
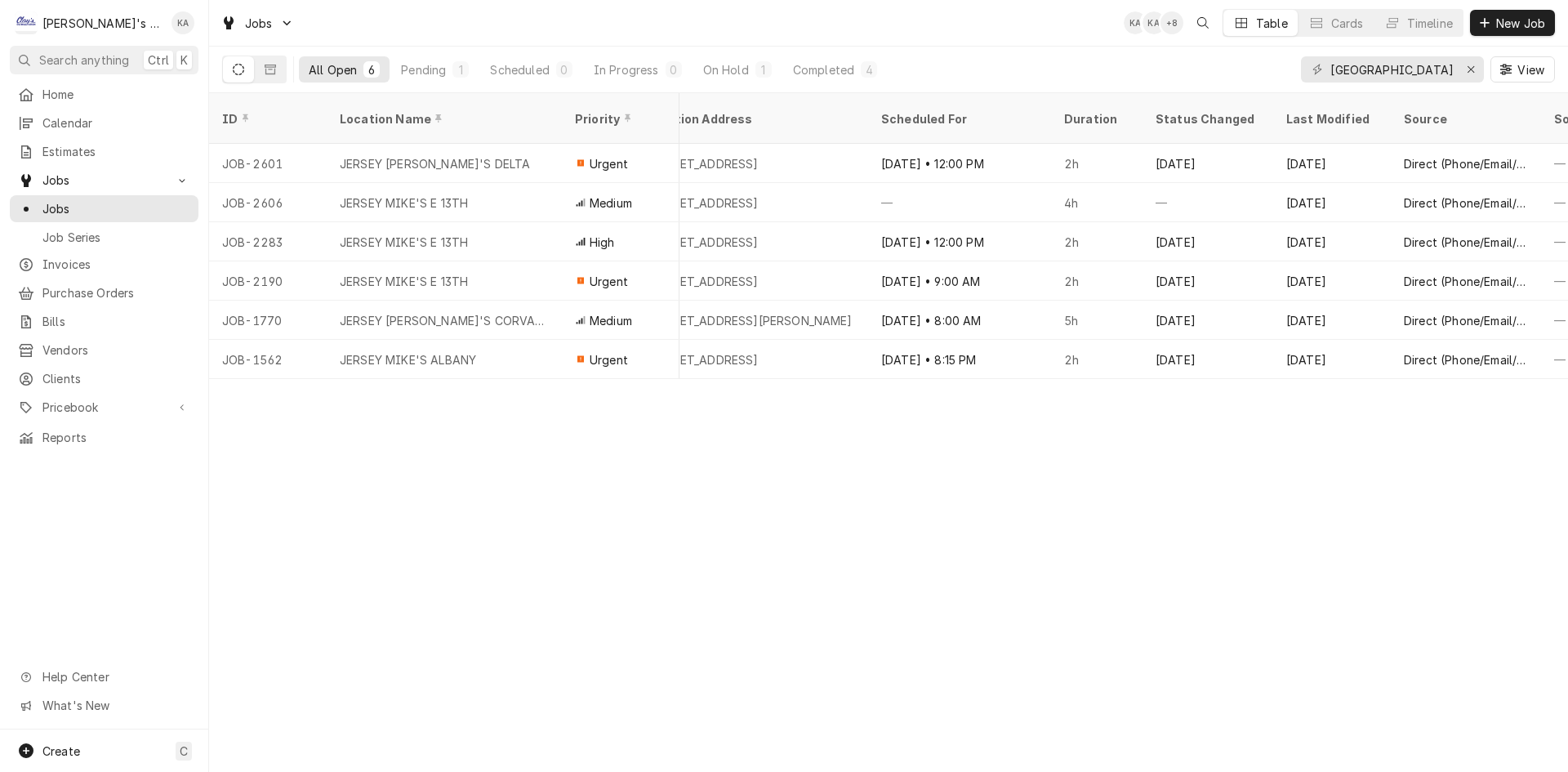
scroll to position [0, 1287]
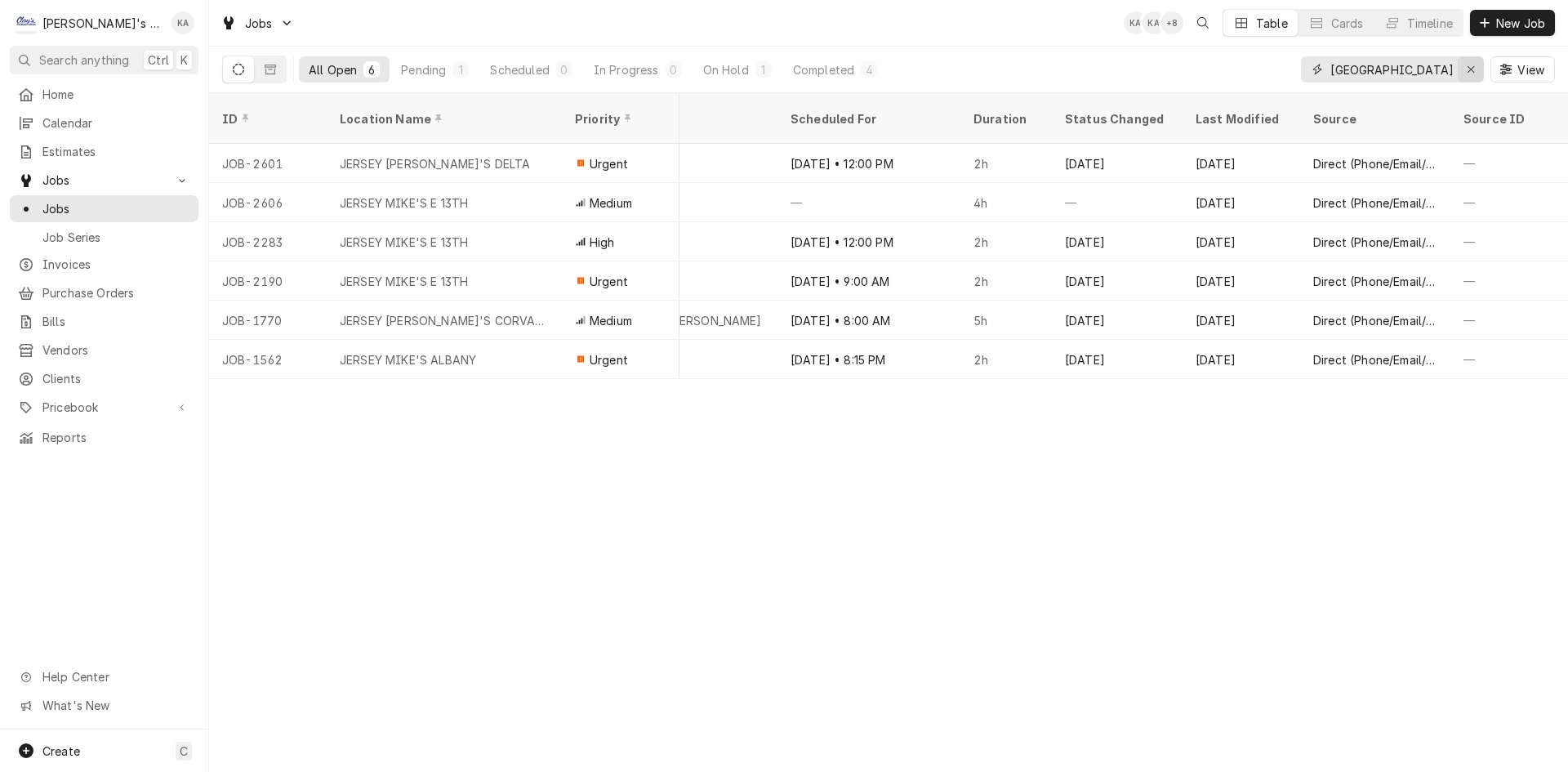
click at [1472, 66] on icon "Erase input" at bounding box center [1470, 69] width 9 height 11
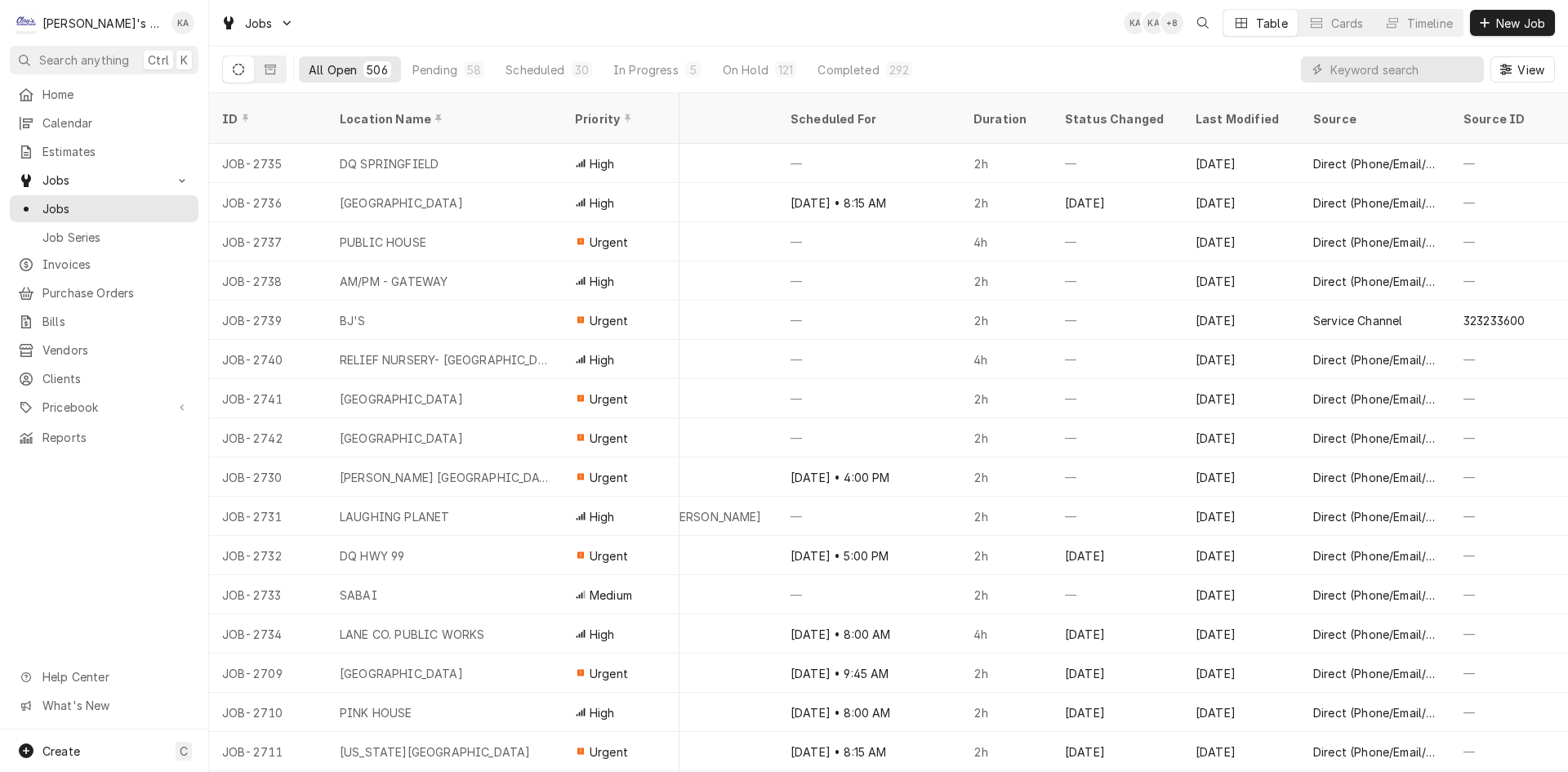
click at [1187, 78] on div "All Open 506 Pending 58 Scheduled 30 In Progress 5 On Hold 121 Completed 292 Vi…" at bounding box center [888, 70] width 1333 height 46
click at [567, 78] on button "Scheduled 30" at bounding box center [548, 70] width 106 height 26
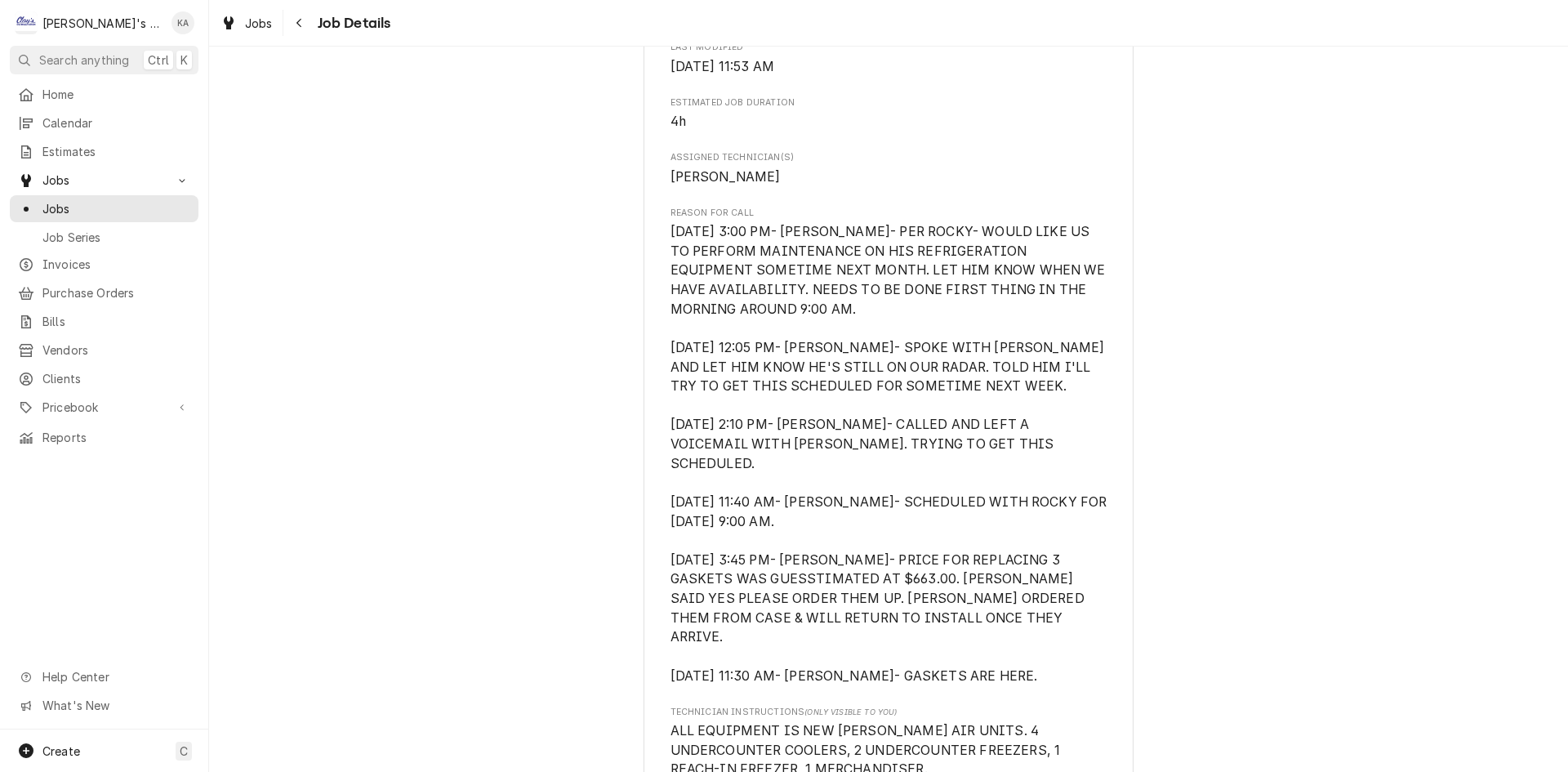
scroll to position [735, 0]
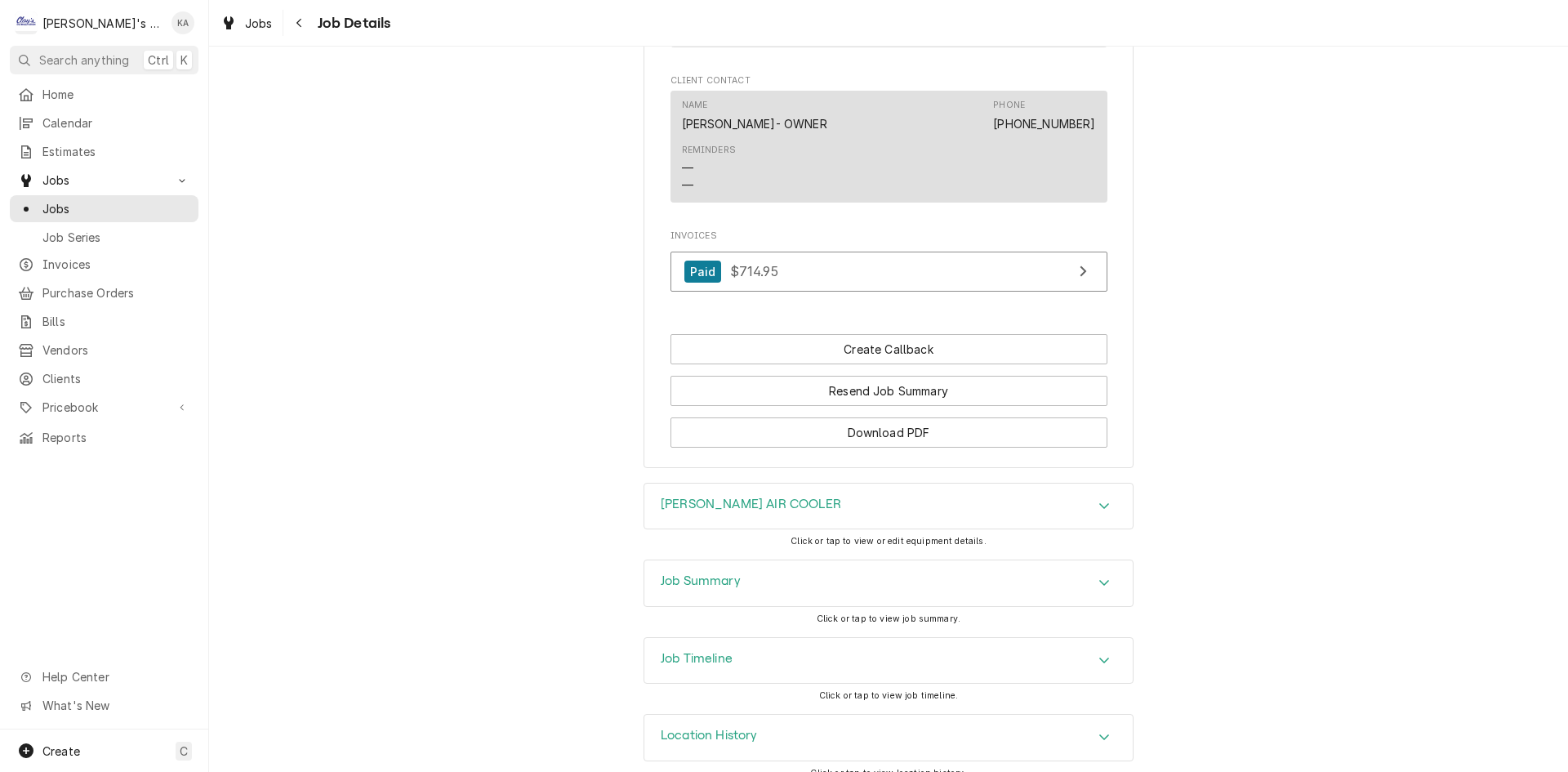
click at [772, 560] on div "Job Summary" at bounding box center [888, 583] width 489 height 46
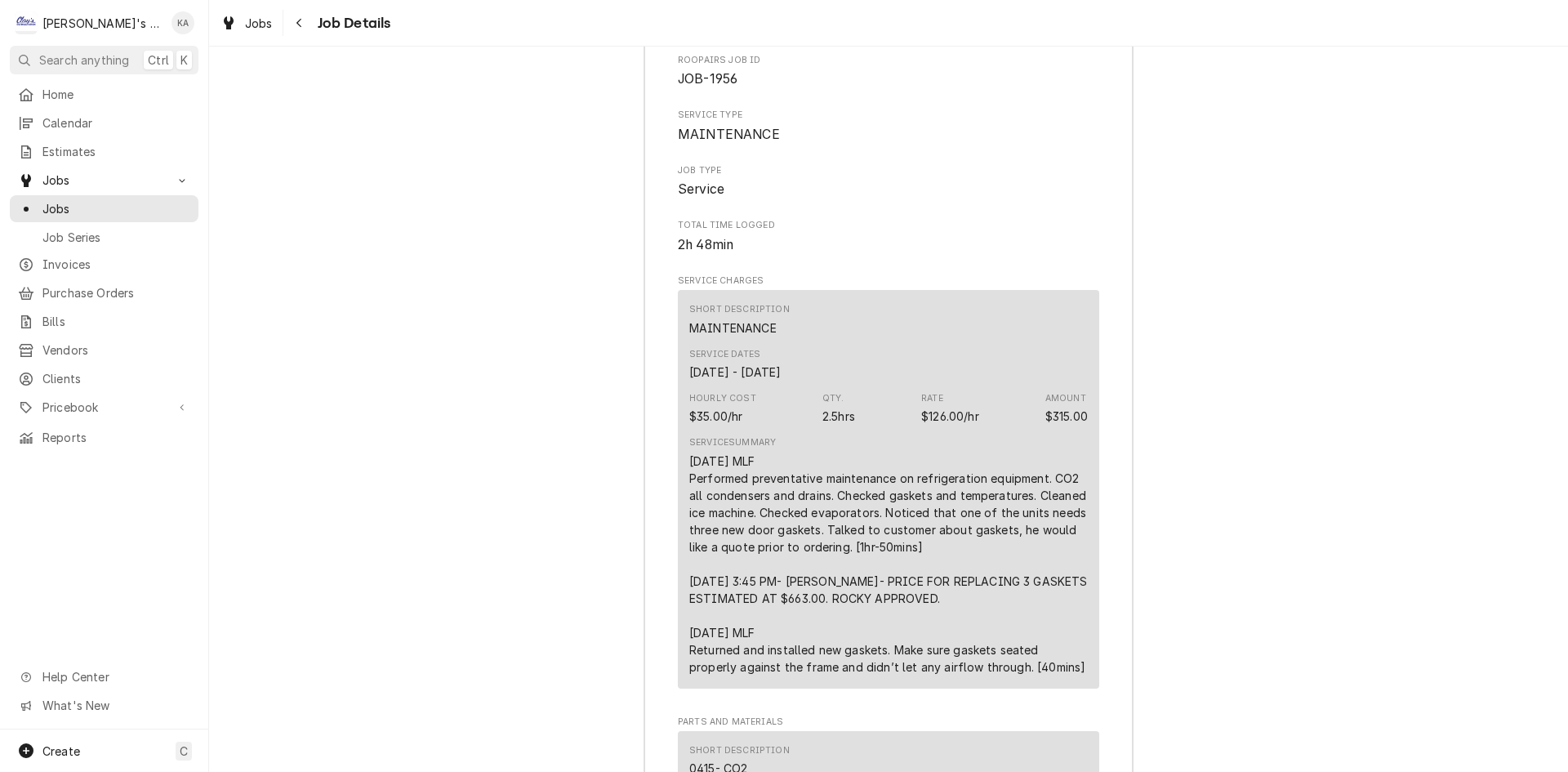
scroll to position [2177, 0]
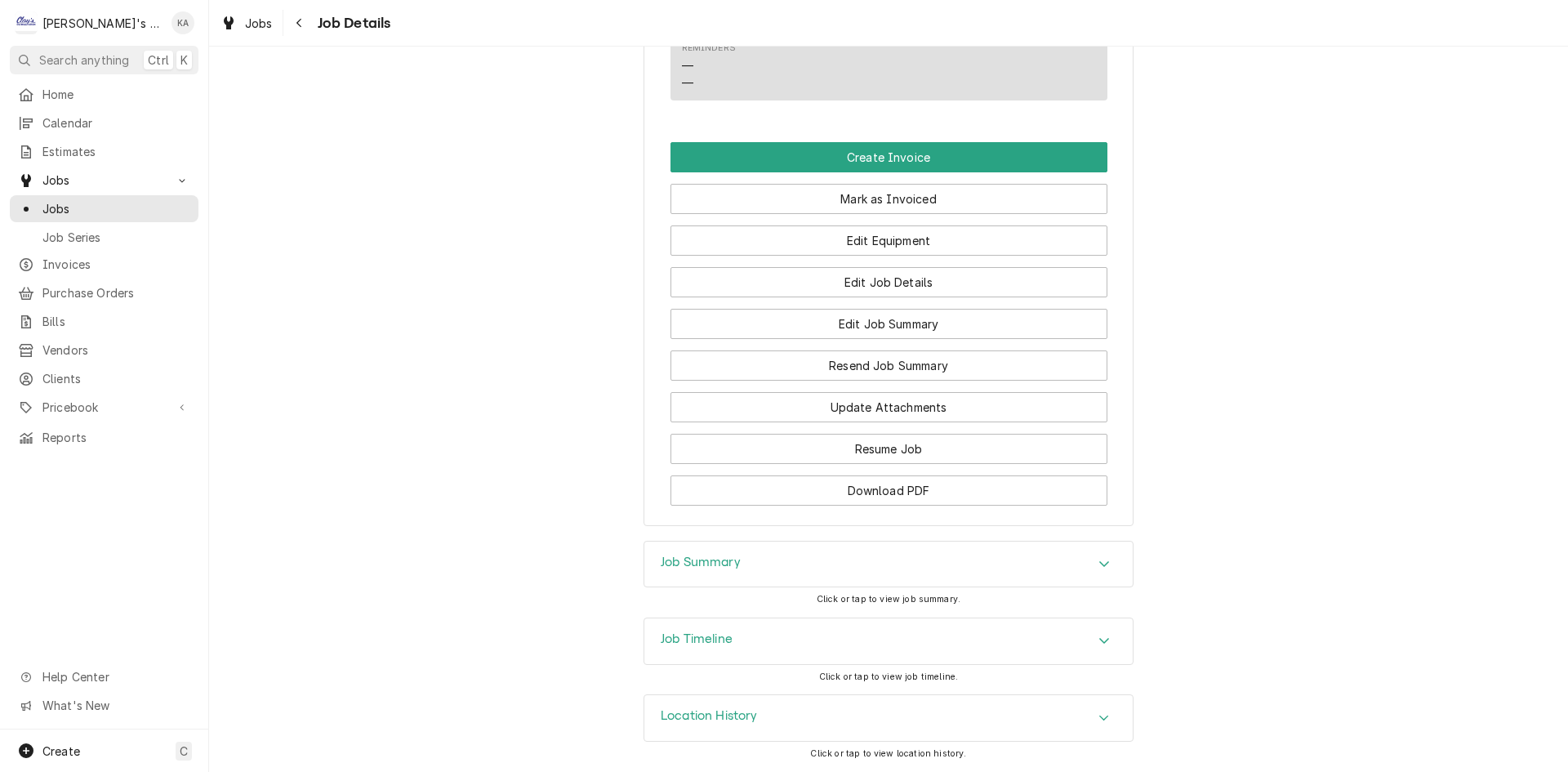
scroll to position [1173, 0]
click at [899, 399] on button "Update Attachments" at bounding box center [888, 407] width 437 height 30
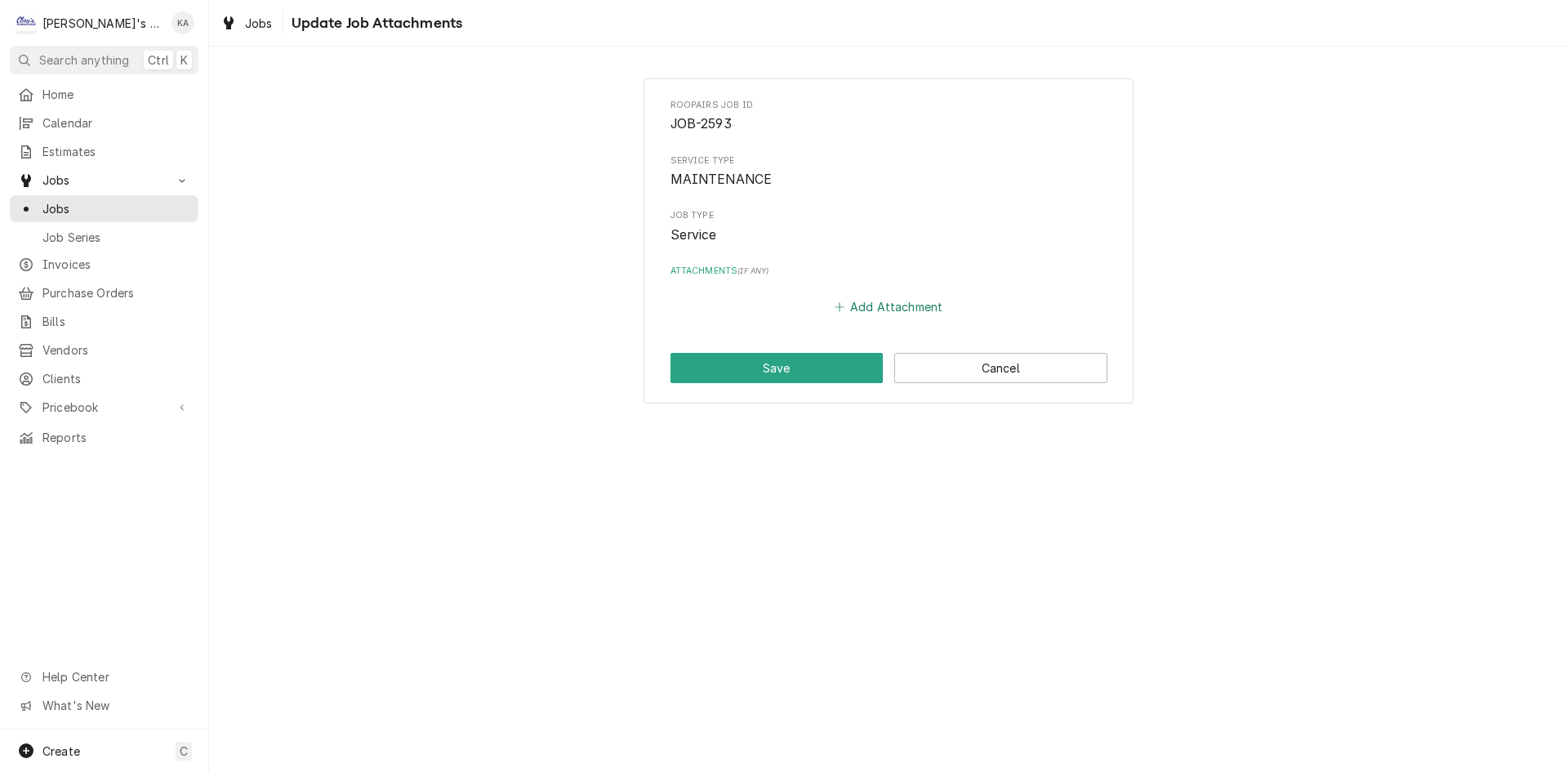
click at [892, 312] on button "Add Attachment" at bounding box center [888, 306] width 114 height 23
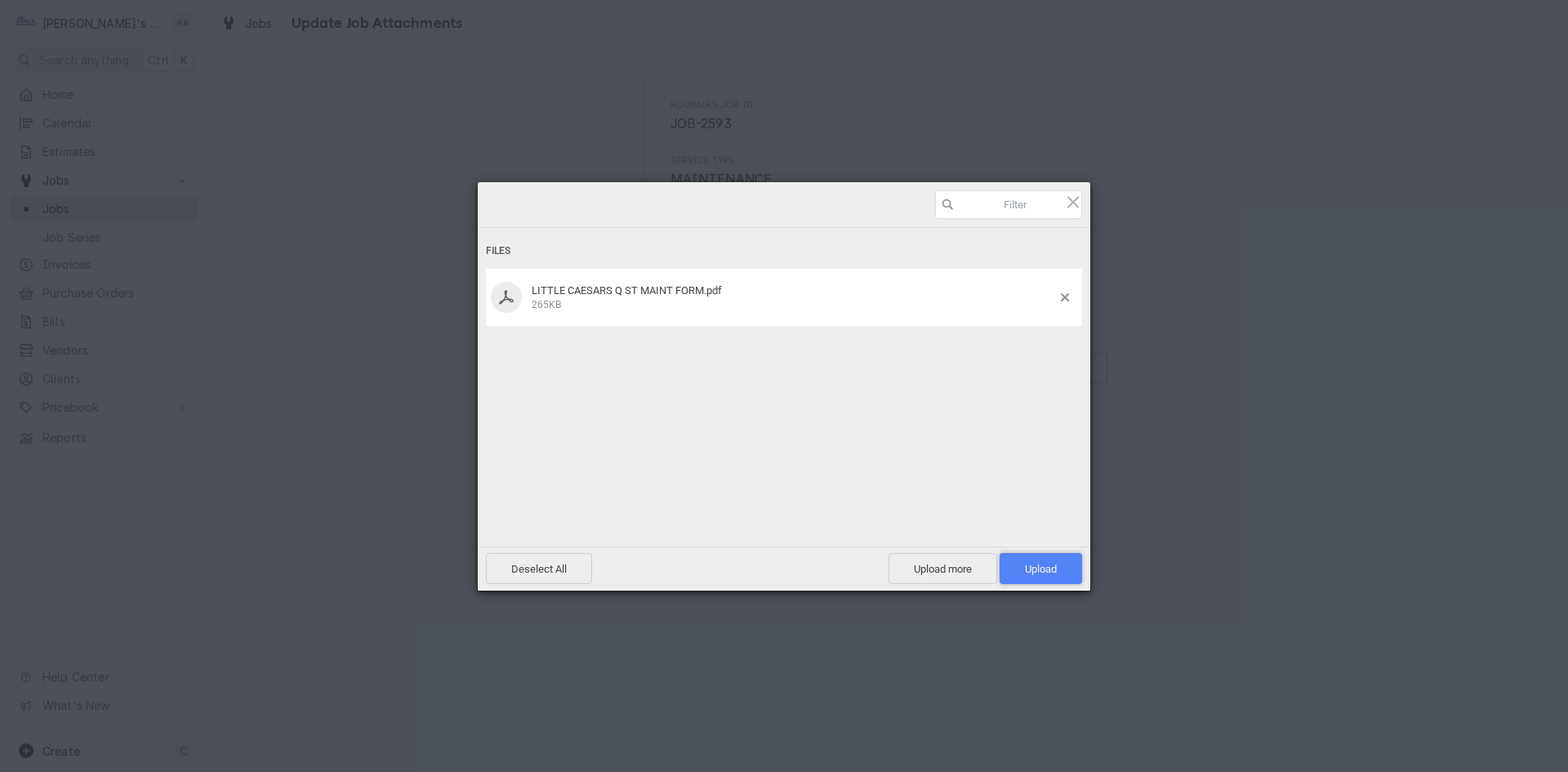
click at [1051, 559] on span "Upload 1" at bounding box center [1041, 568] width 83 height 31
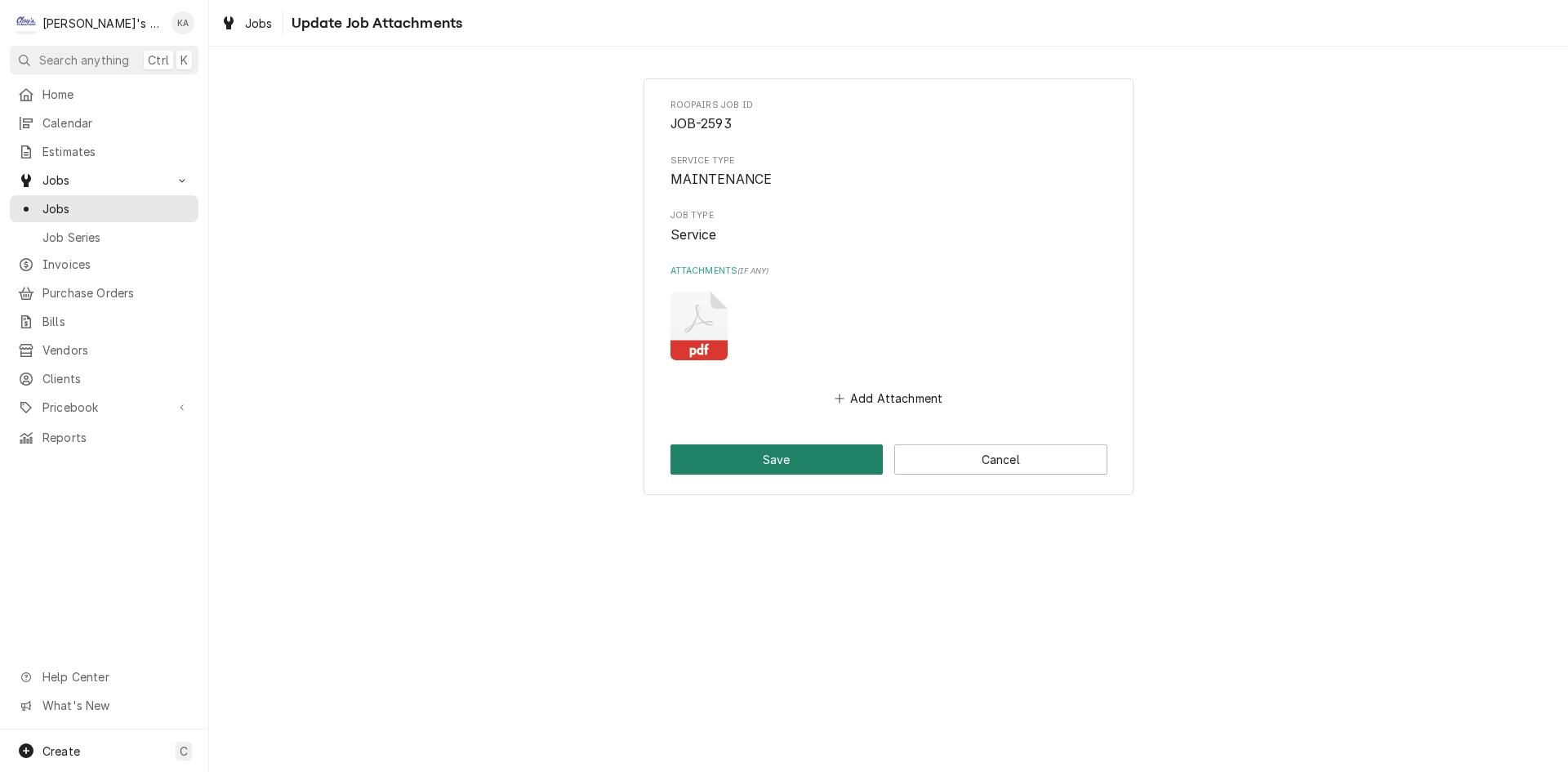
click at [847, 472] on button "Save" at bounding box center [777, 460] width 213 height 30
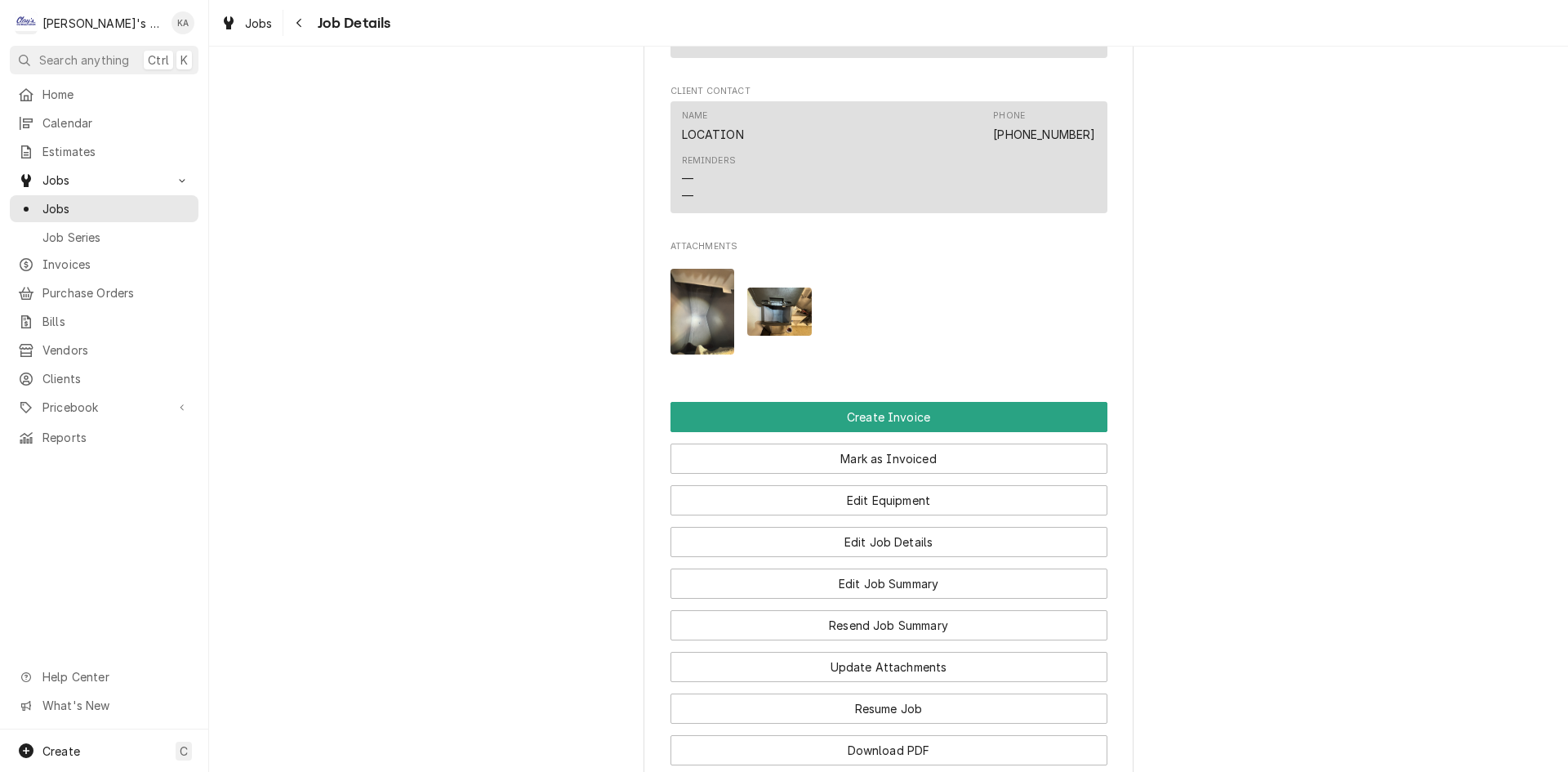
scroll to position [1225, 0]
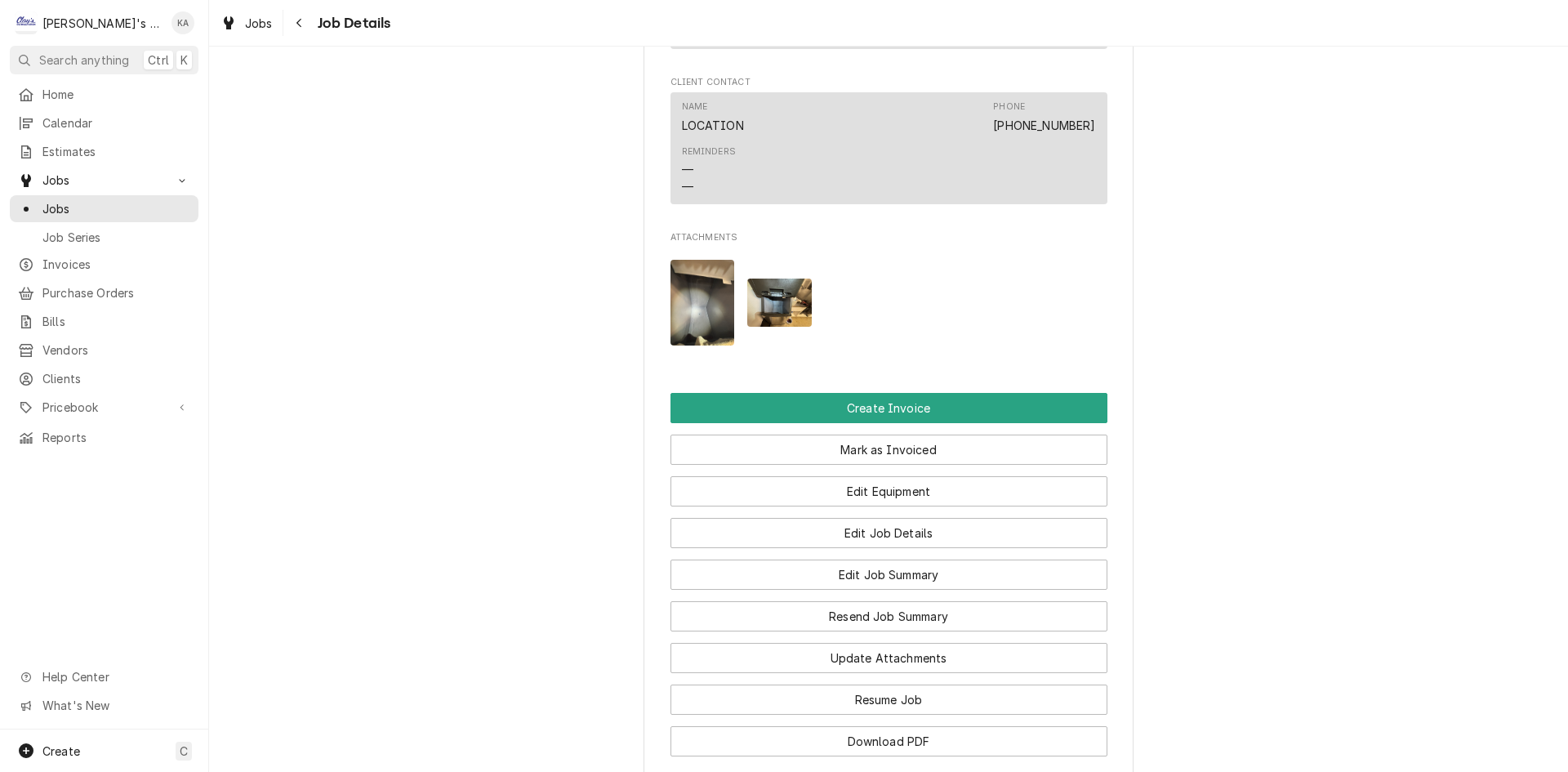
click at [710, 323] on img "Attachments" at bounding box center [702, 302] width 65 height 86
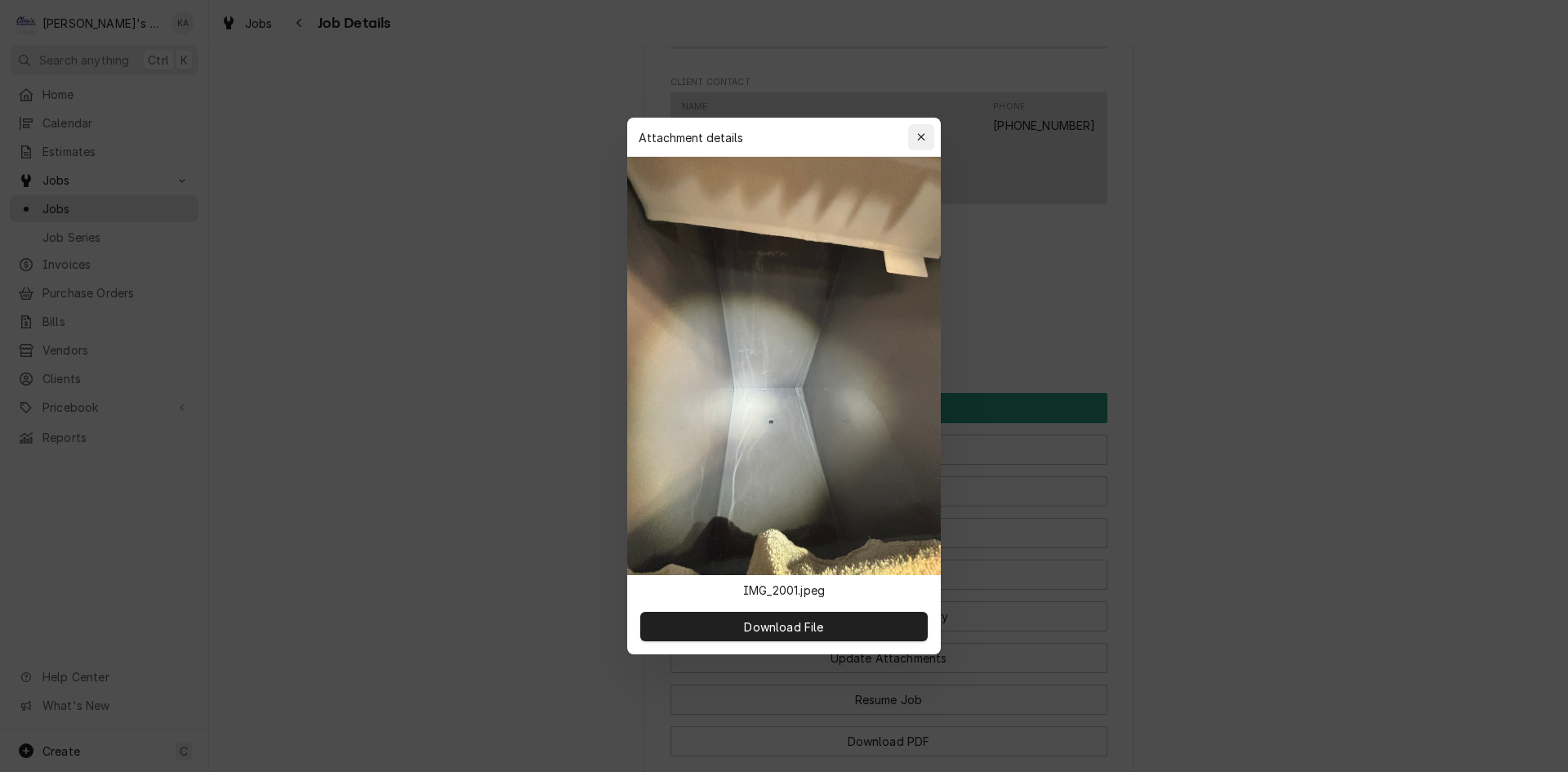
click at [909, 130] on button "button" at bounding box center [921, 137] width 26 height 26
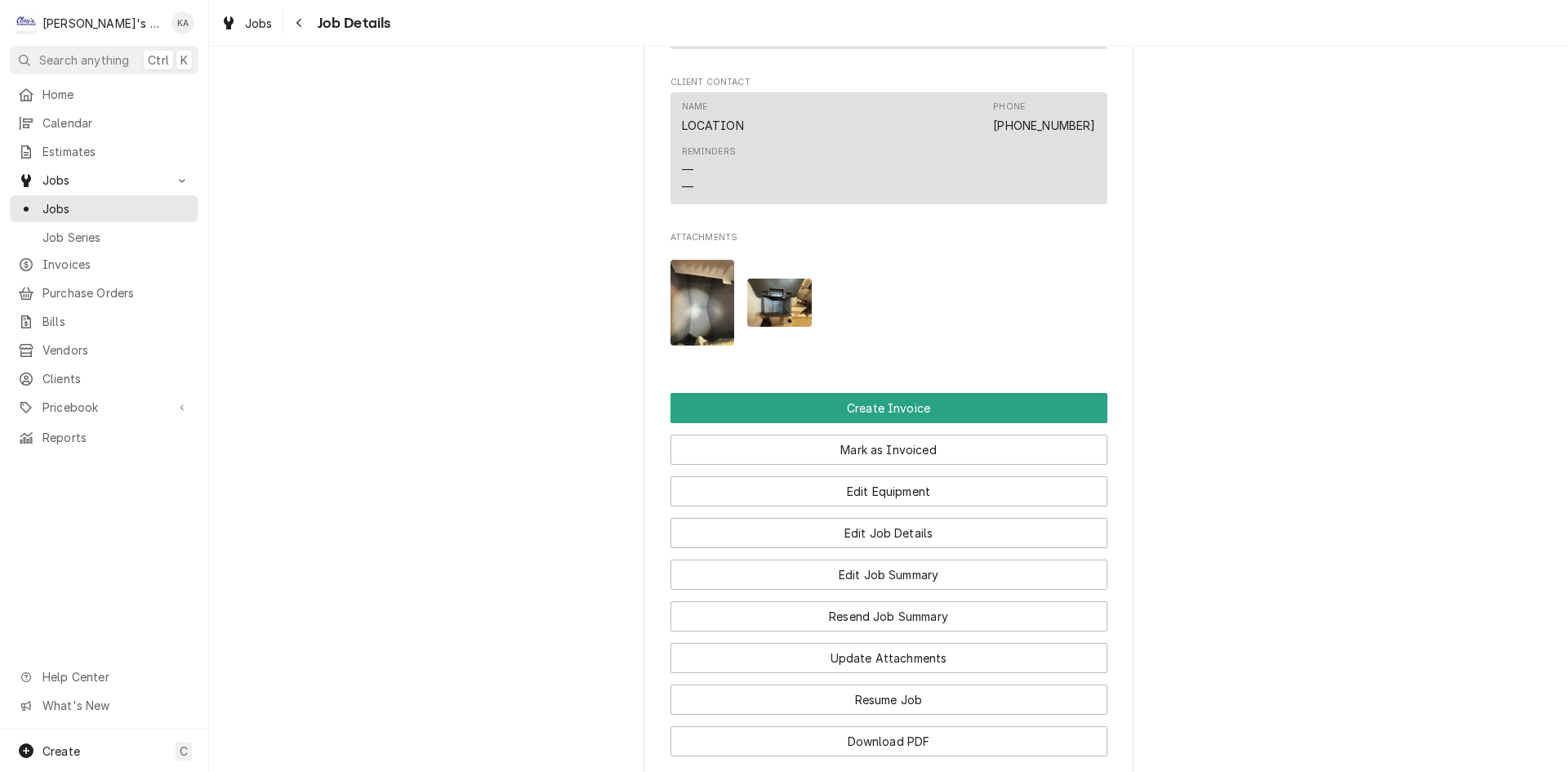
click at [792, 305] on img "Attachments" at bounding box center [779, 302] width 65 height 48
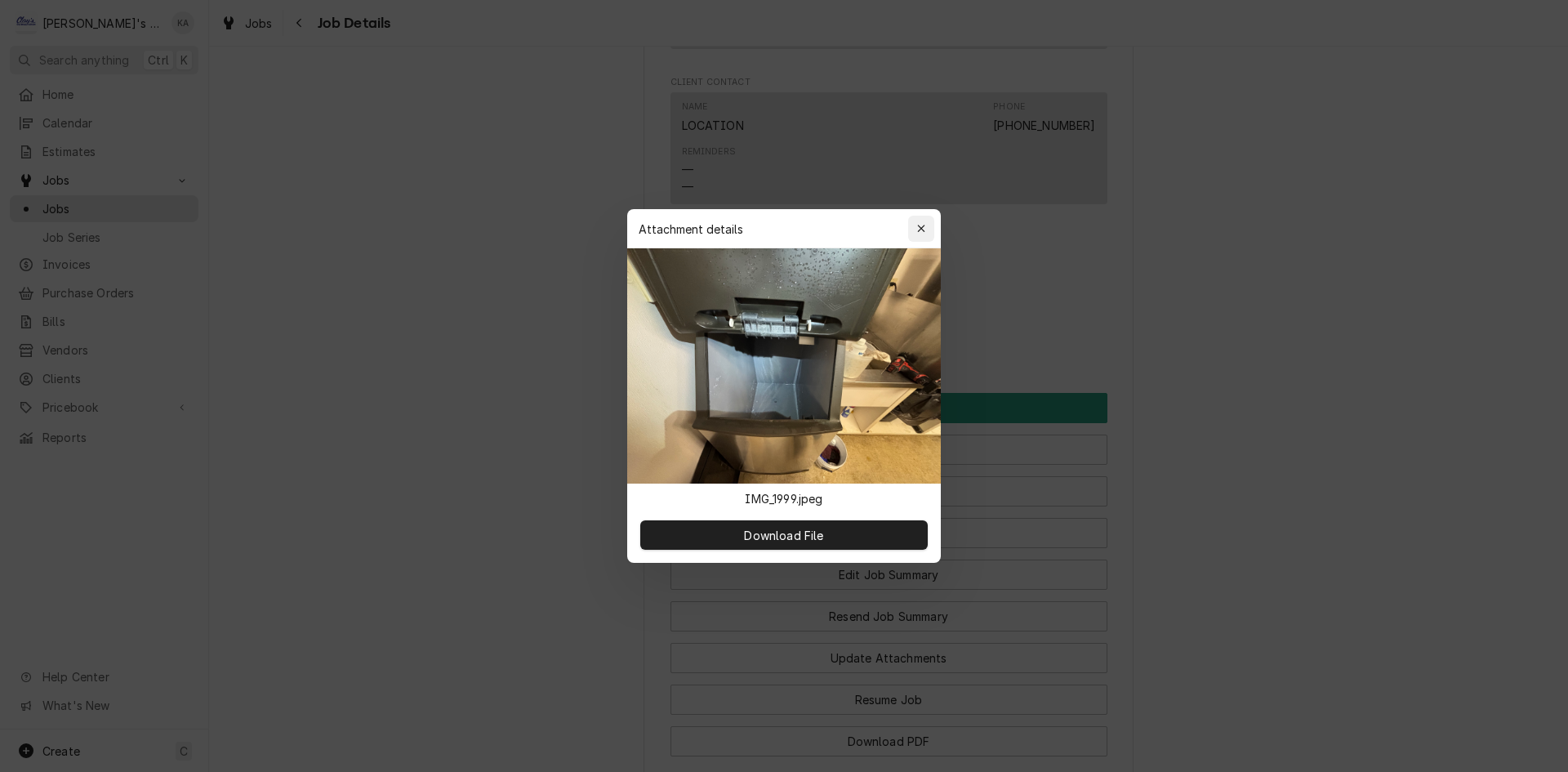
click at [914, 230] on div "button" at bounding box center [921, 229] width 16 height 16
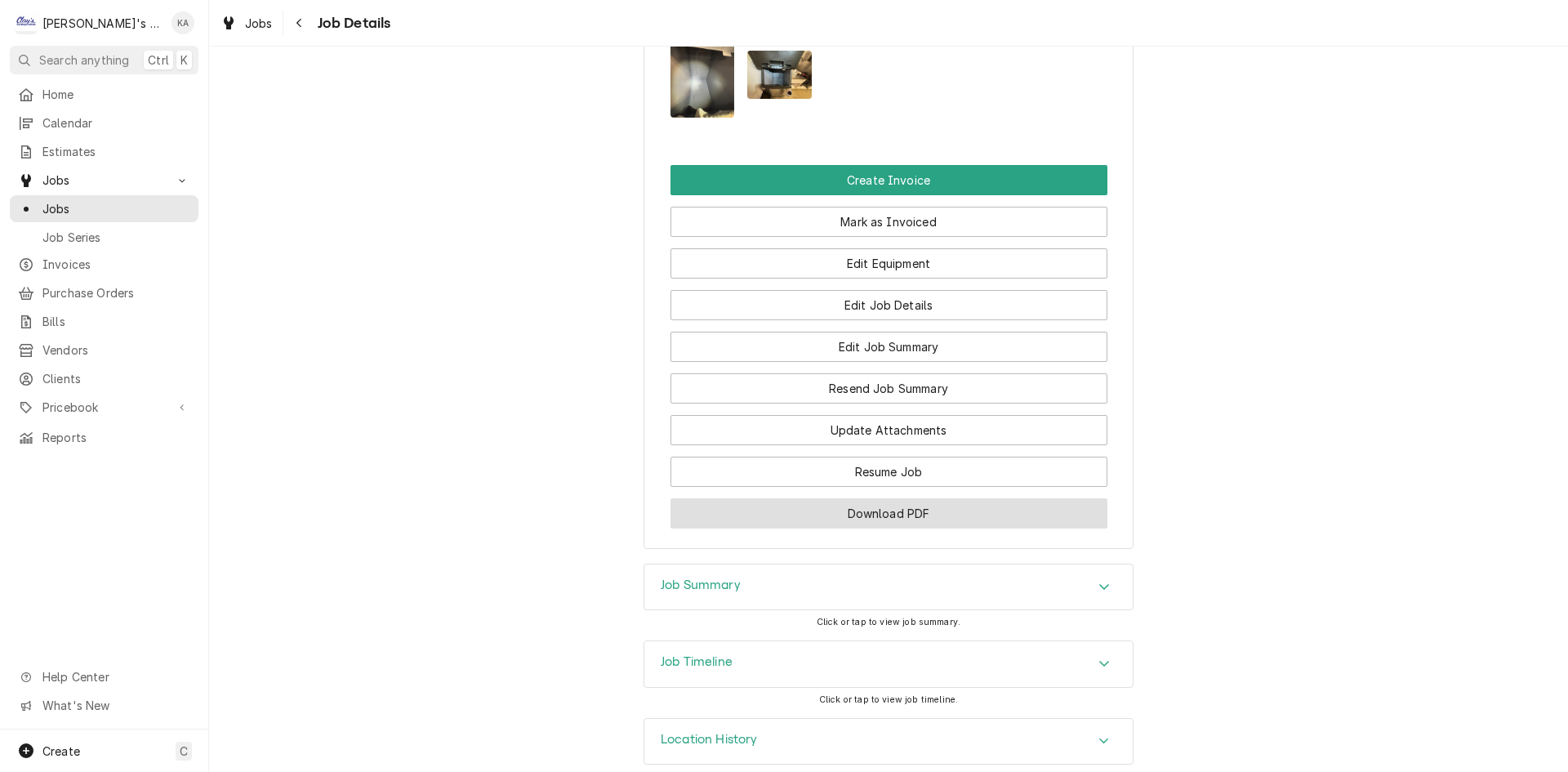
scroll to position [1469, 0]
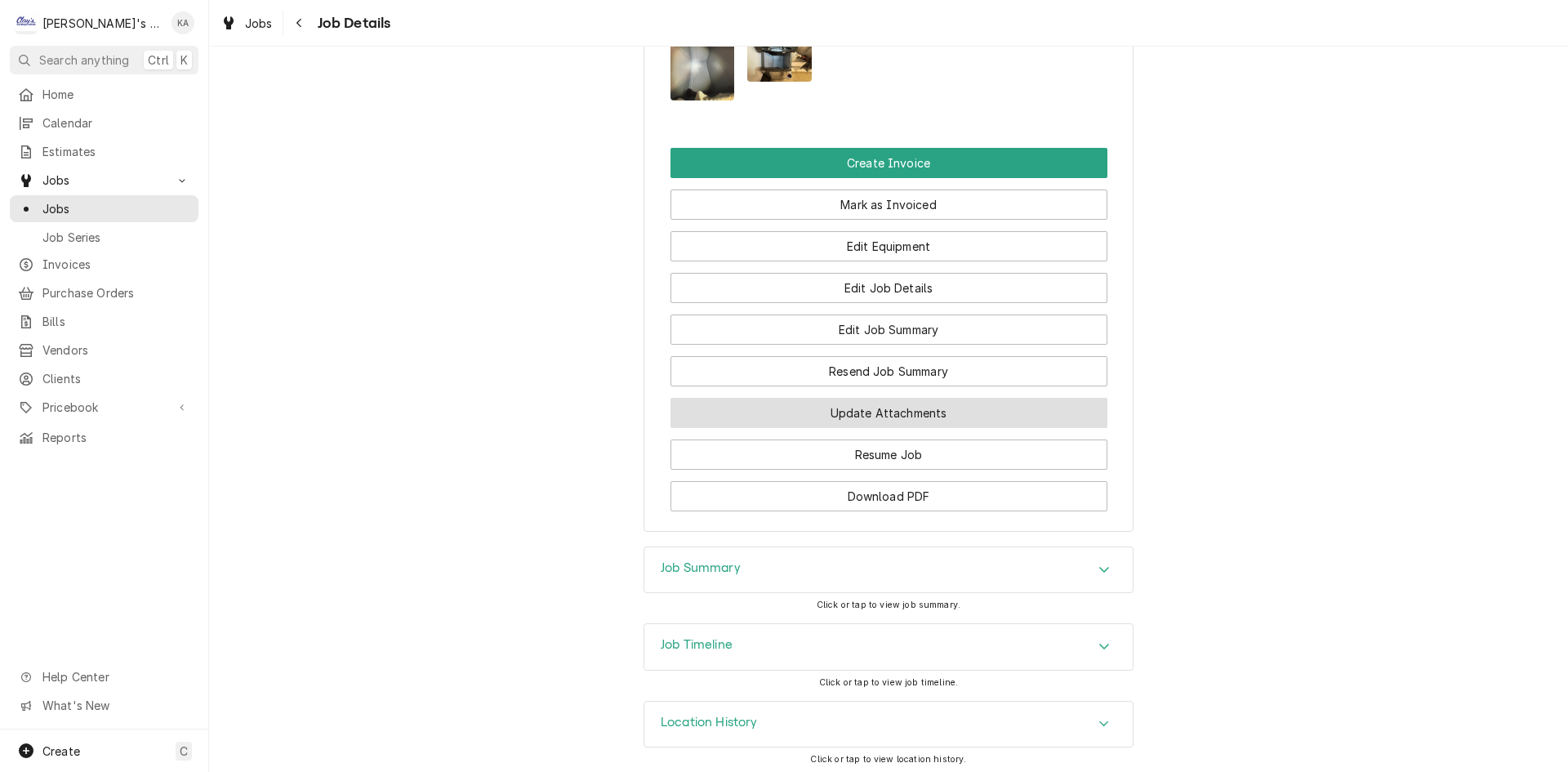
click at [909, 425] on button "Update Attachments" at bounding box center [888, 413] width 437 height 30
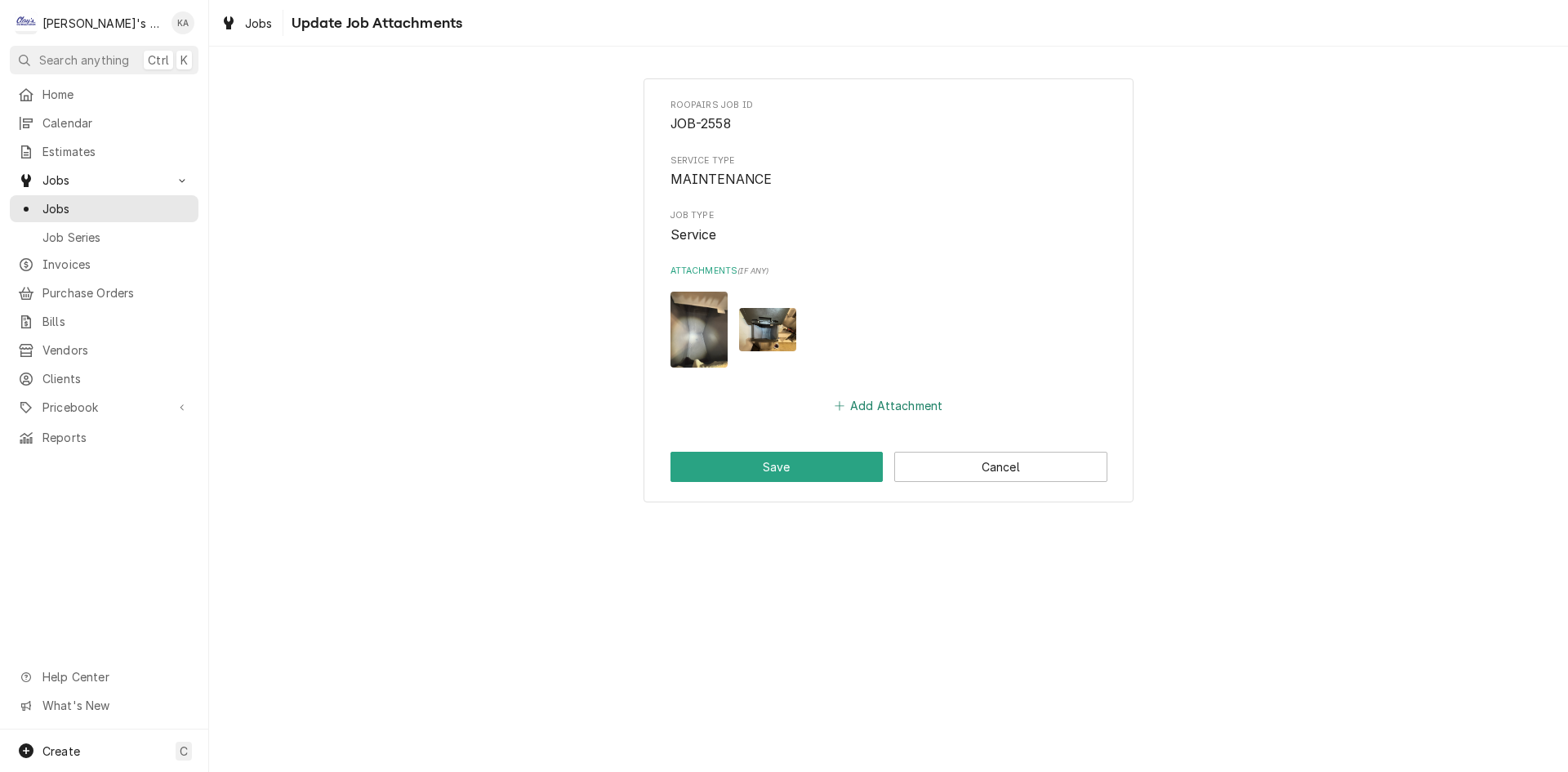
click at [859, 405] on button "Add Attachment" at bounding box center [888, 405] width 114 height 23
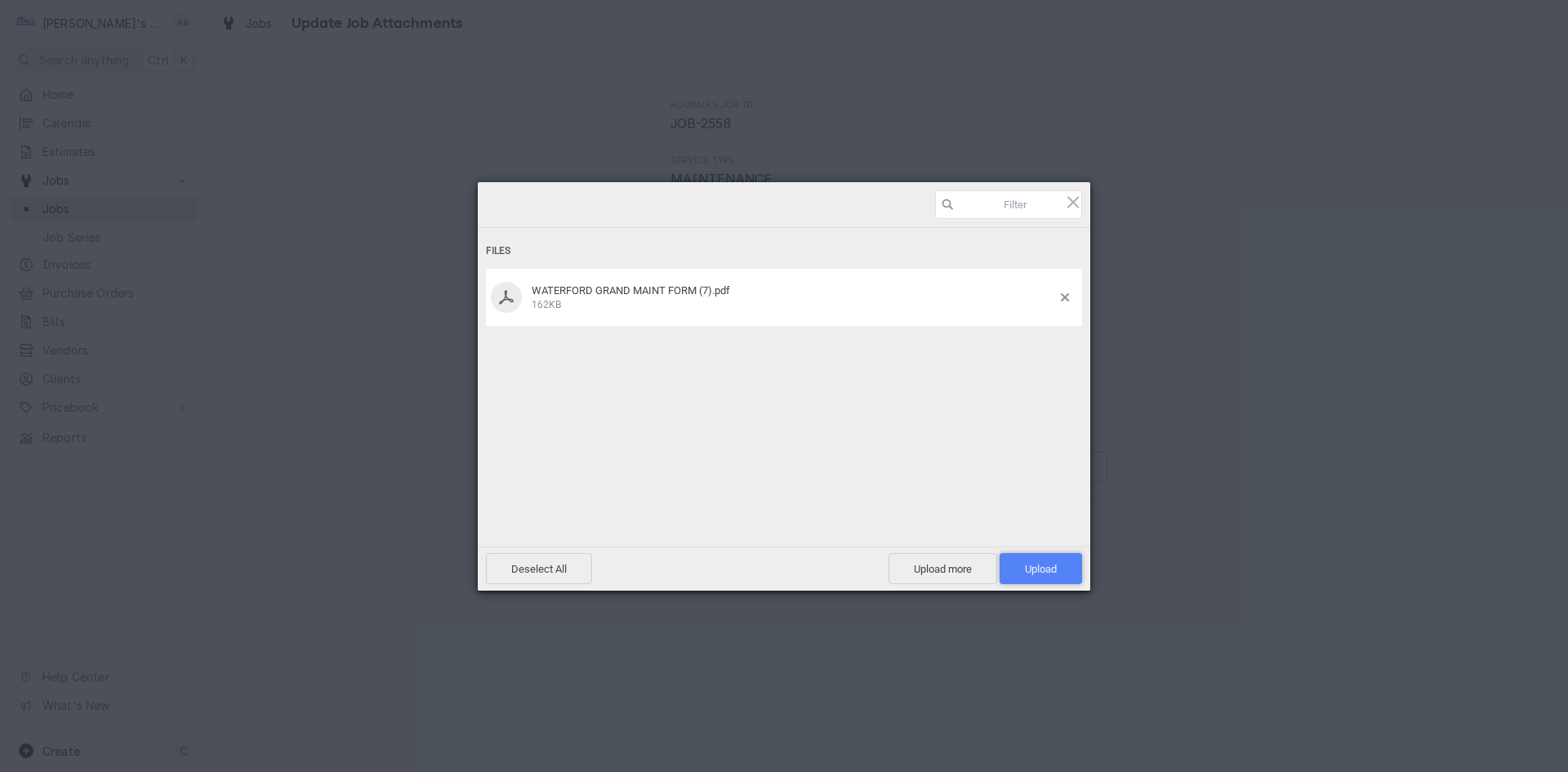
click at [1072, 564] on span "Upload 1" at bounding box center [1041, 568] width 83 height 31
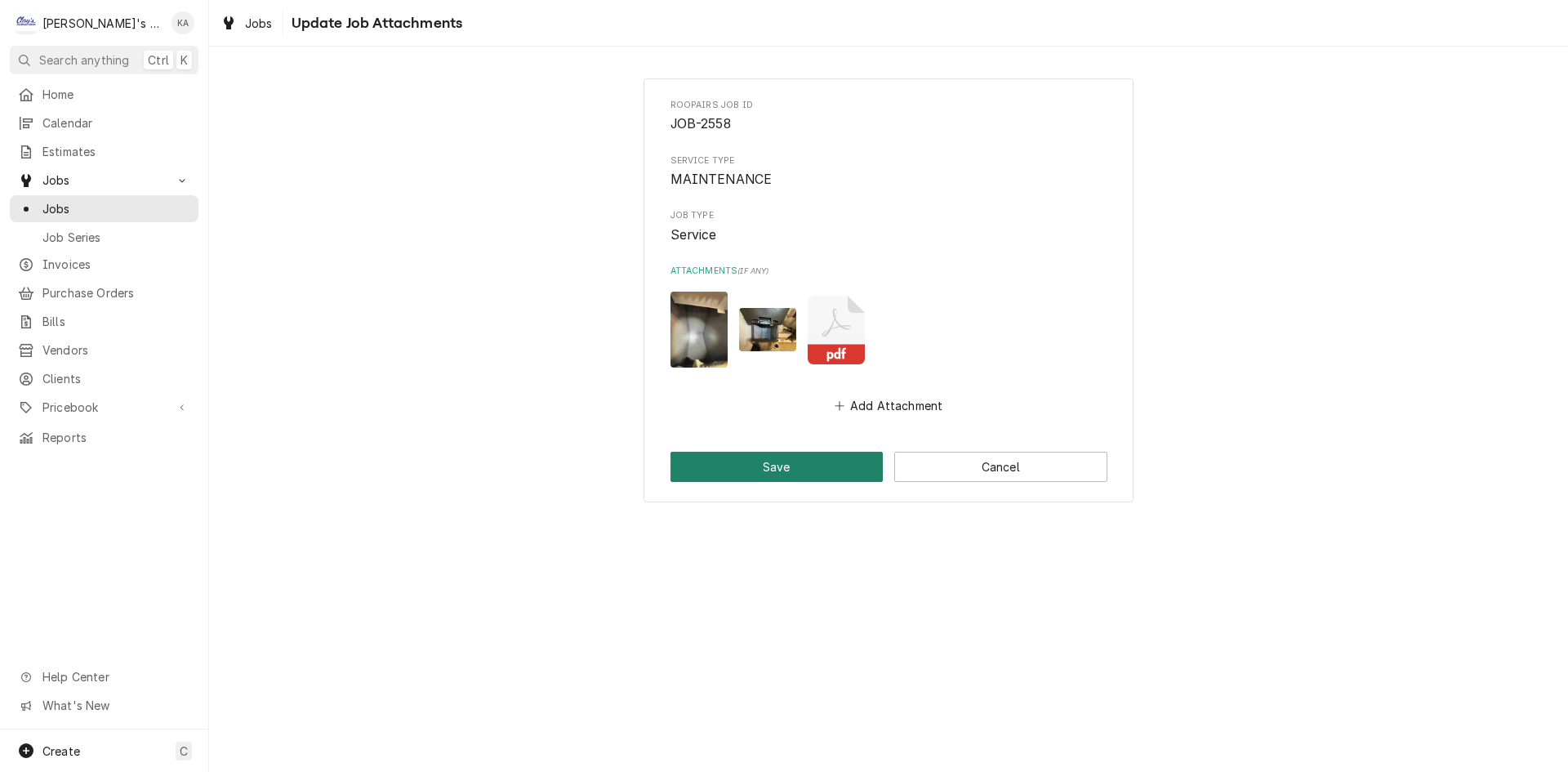
click at [775, 468] on button "Save" at bounding box center [777, 467] width 213 height 30
